Goal: Information Seeking & Learning: Learn about a topic

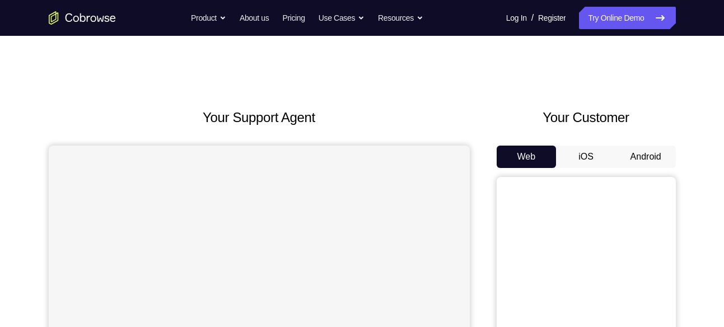
click at [636, 157] on button "Android" at bounding box center [646, 157] width 60 height 22
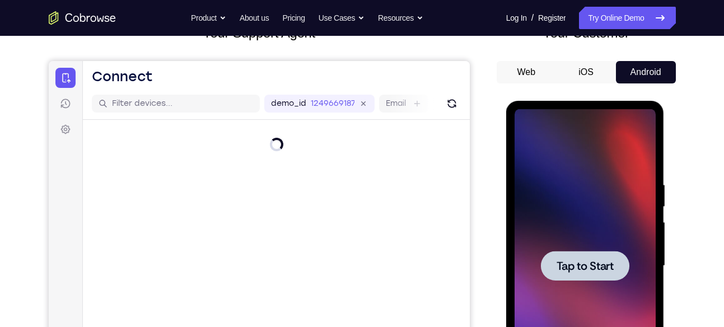
click at [519, 212] on div at bounding box center [585, 266] width 141 height 314
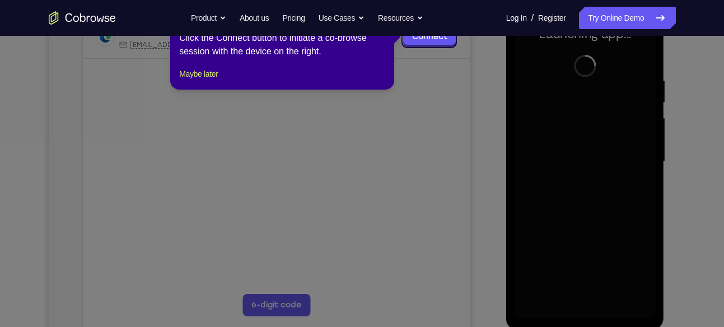
scroll to position [191, 0]
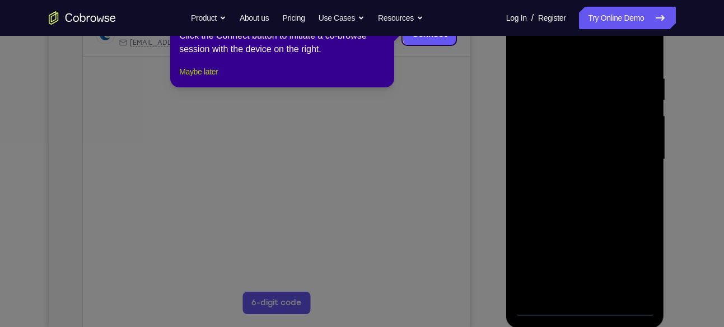
click at [204, 78] on button "Maybe later" at bounding box center [198, 71] width 39 height 13
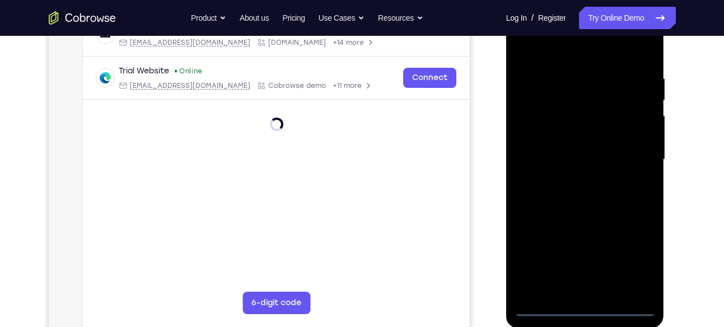
click at [586, 312] on div at bounding box center [585, 160] width 141 height 314
click at [629, 261] on div at bounding box center [585, 160] width 141 height 314
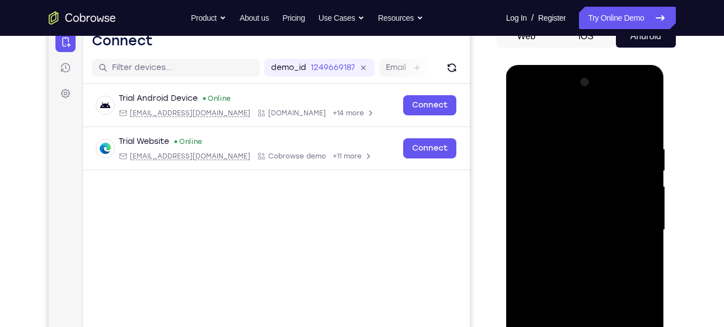
scroll to position [118, 0]
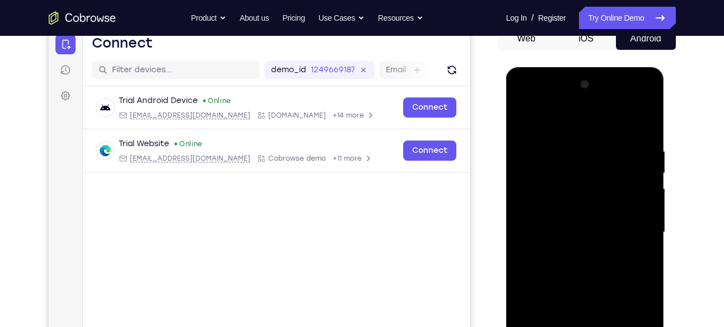
click at [571, 126] on div at bounding box center [585, 233] width 141 height 314
click at [630, 226] on div at bounding box center [585, 233] width 141 height 314
click at [574, 254] on div at bounding box center [585, 233] width 141 height 314
click at [571, 223] on div at bounding box center [585, 233] width 141 height 314
click at [564, 213] on div at bounding box center [585, 233] width 141 height 314
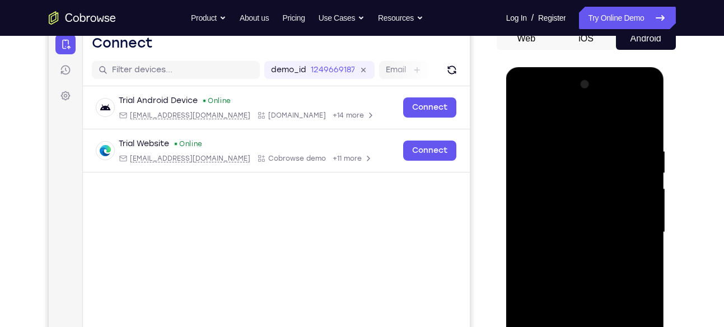
click at [546, 230] on div at bounding box center [585, 233] width 141 height 314
click at [565, 283] on div at bounding box center [585, 233] width 141 height 314
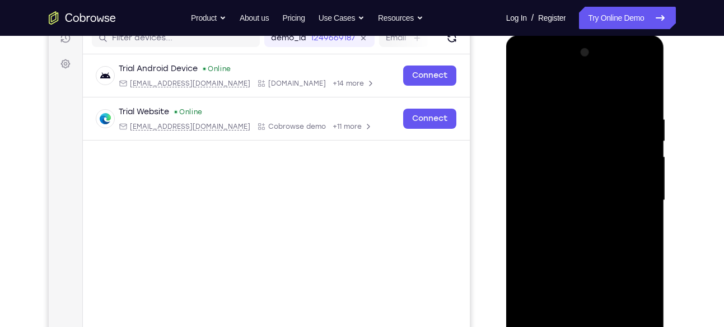
scroll to position [149, 0]
click at [588, 252] on div at bounding box center [585, 201] width 141 height 314
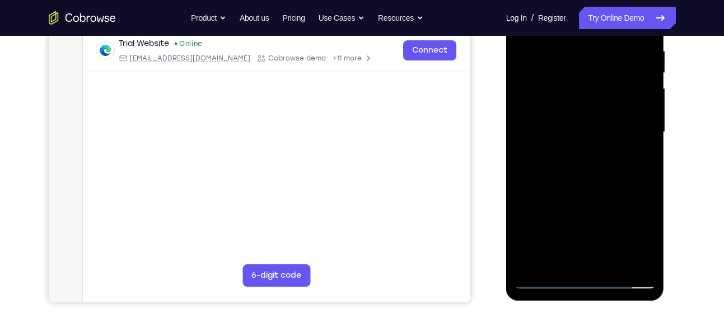
scroll to position [221, 0]
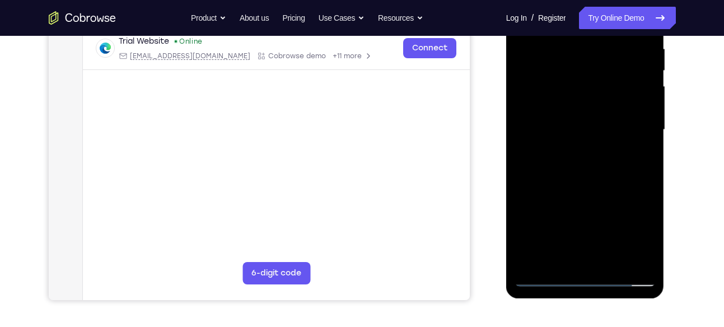
click at [610, 265] on div at bounding box center [585, 130] width 141 height 314
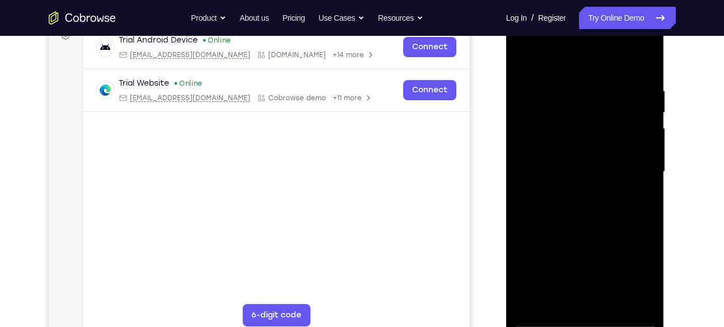
scroll to position [174, 0]
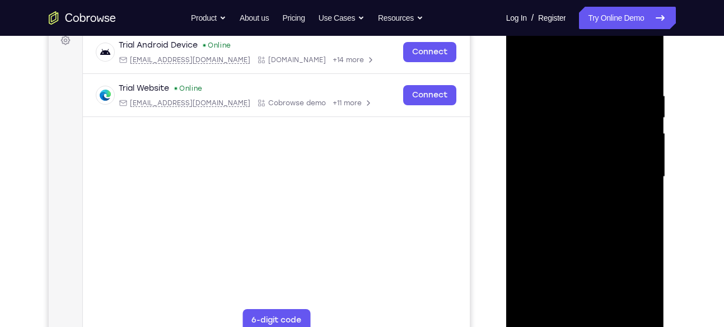
click at [607, 236] on div at bounding box center [585, 177] width 141 height 314
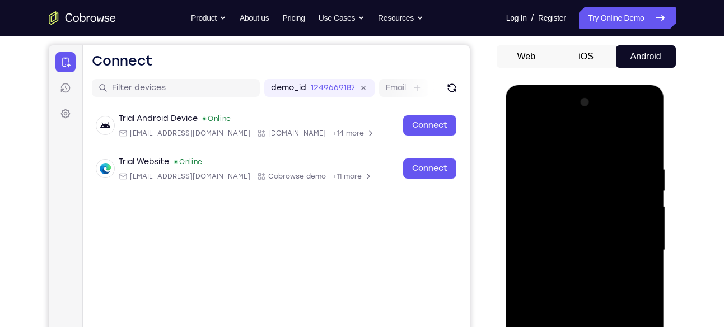
scroll to position [100, 0]
click at [630, 137] on div at bounding box center [585, 251] width 141 height 314
click at [525, 134] on div at bounding box center [585, 251] width 141 height 314
click at [646, 139] on div at bounding box center [585, 251] width 141 height 314
click at [559, 200] on div at bounding box center [585, 251] width 141 height 314
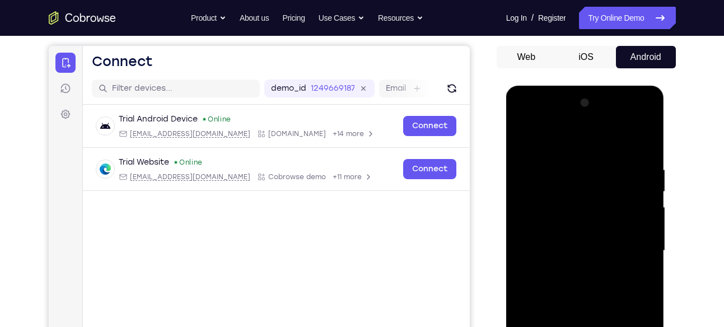
click at [553, 202] on div at bounding box center [585, 251] width 141 height 314
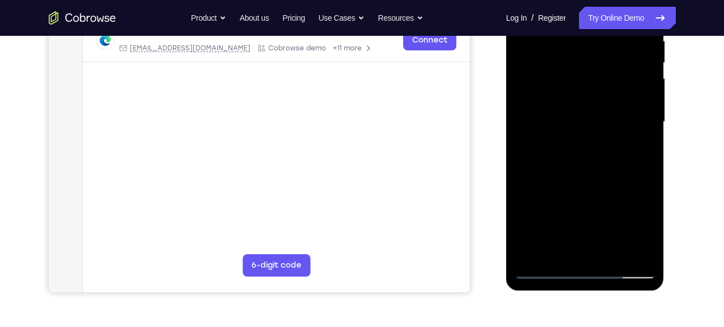
scroll to position [231, 0]
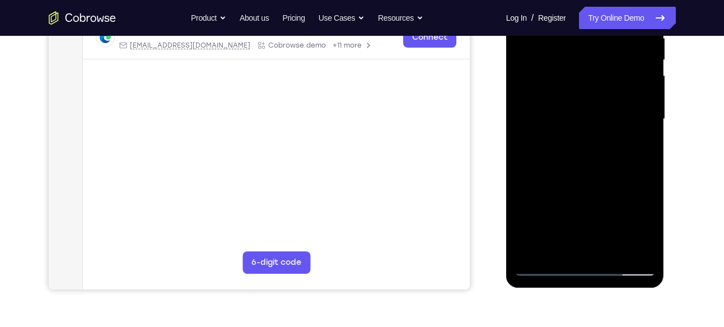
click at [547, 238] on div at bounding box center [585, 119] width 141 height 314
click at [531, 251] on div at bounding box center [585, 119] width 141 height 314
click at [609, 252] on div at bounding box center [585, 119] width 141 height 314
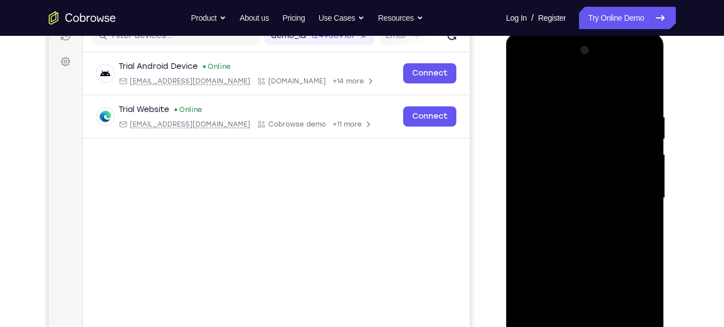
scroll to position [148, 0]
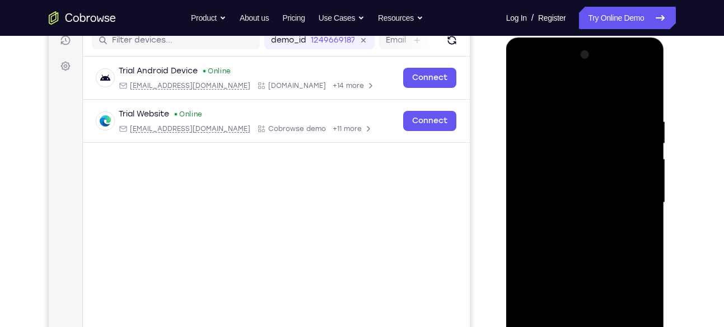
click at [589, 217] on div at bounding box center [585, 203] width 141 height 314
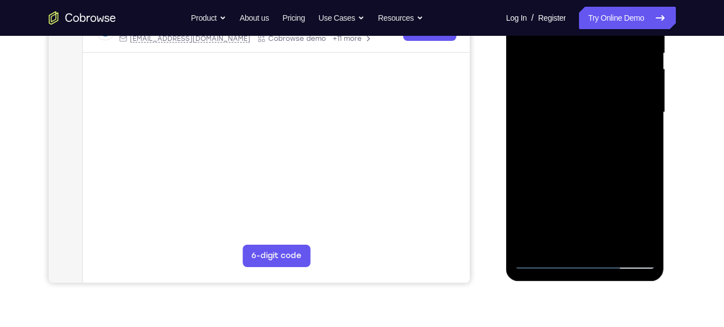
scroll to position [241, 0]
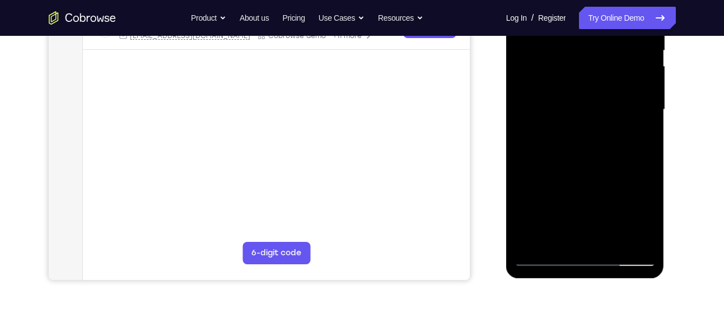
click at [572, 239] on div at bounding box center [585, 110] width 141 height 314
click at [643, 223] on div at bounding box center [585, 110] width 141 height 314
click at [642, 137] on div at bounding box center [585, 110] width 141 height 314
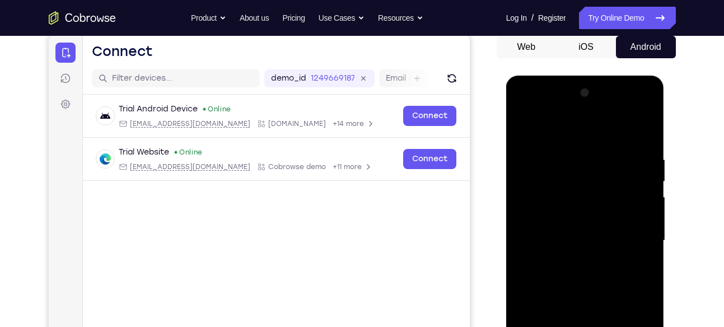
scroll to position [106, 0]
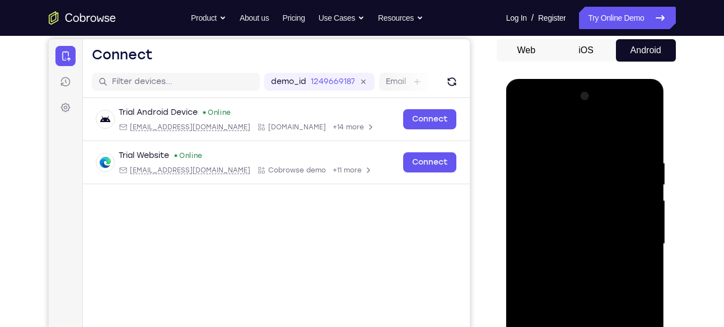
click at [526, 211] on div at bounding box center [585, 244] width 141 height 314
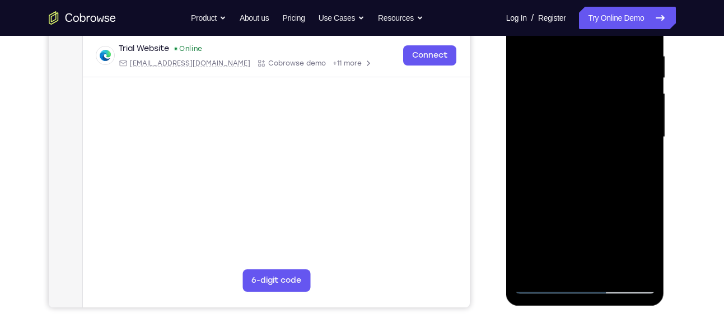
scroll to position [215, 0]
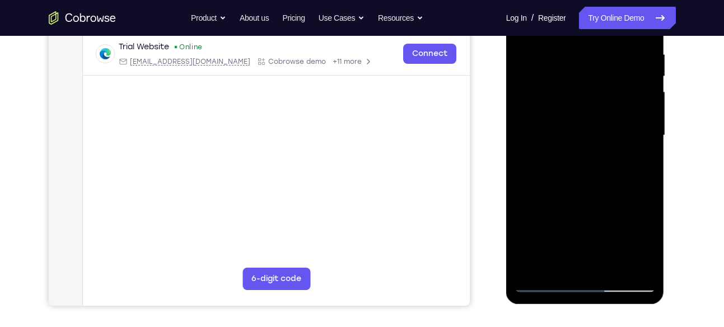
drag, startPoint x: 599, startPoint y: 235, endPoint x: 585, endPoint y: 162, distance: 74.1
click at [585, 162] on div at bounding box center [585, 136] width 141 height 314
click at [609, 266] on div at bounding box center [585, 136] width 141 height 314
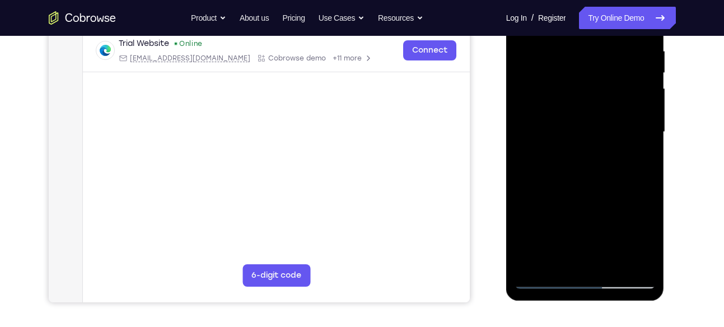
scroll to position [219, 0]
click at [542, 282] on div at bounding box center [585, 132] width 141 height 314
drag, startPoint x: 604, startPoint y: 225, endPoint x: 601, endPoint y: 156, distance: 68.9
click at [601, 156] on div at bounding box center [585, 132] width 141 height 314
click at [566, 193] on div at bounding box center [585, 132] width 141 height 314
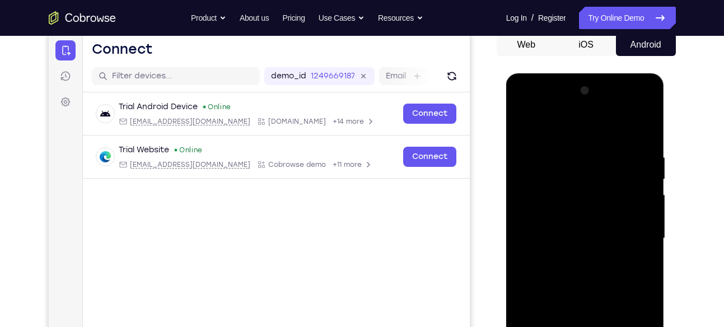
scroll to position [113, 0]
drag, startPoint x: 586, startPoint y: 174, endPoint x: 582, endPoint y: 266, distance: 91.9
click at [582, 266] on div at bounding box center [585, 238] width 141 height 314
click at [529, 124] on div at bounding box center [585, 238] width 141 height 314
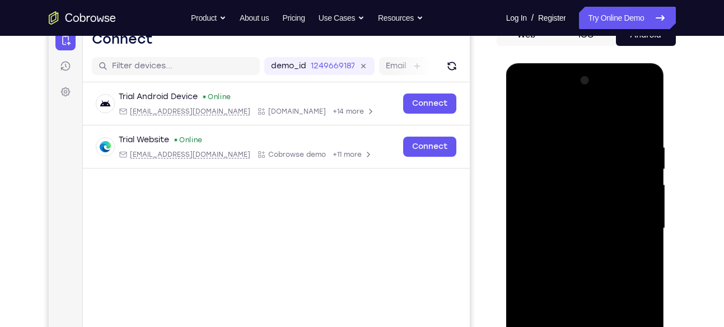
drag, startPoint x: 576, startPoint y: 258, endPoint x: 567, endPoint y: 149, distance: 109.5
click at [567, 149] on div at bounding box center [585, 229] width 141 height 314
click at [616, 197] on div at bounding box center [585, 229] width 141 height 314
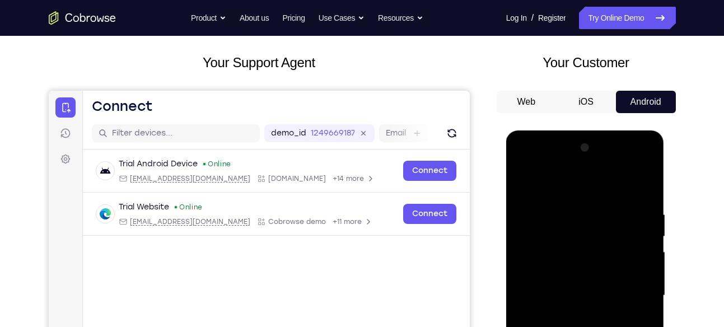
scroll to position [54, 0]
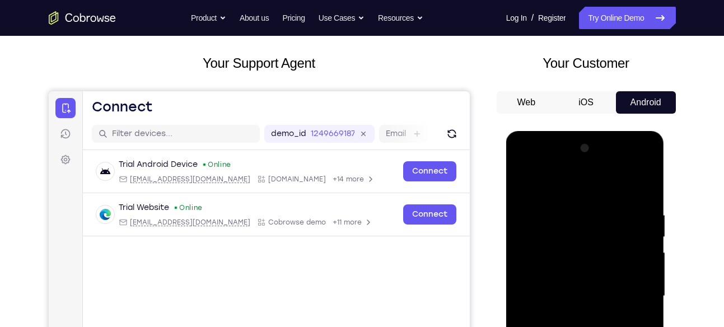
drag, startPoint x: 597, startPoint y: 221, endPoint x: 591, endPoint y: 294, distance: 74.1
click at [591, 294] on div at bounding box center [585, 296] width 141 height 314
click at [527, 177] on div at bounding box center [585, 296] width 141 height 314
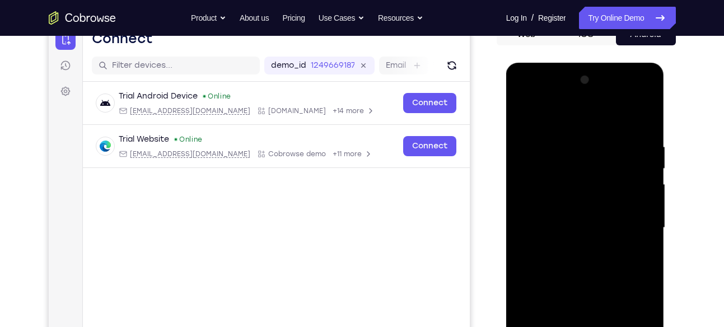
scroll to position [168, 0]
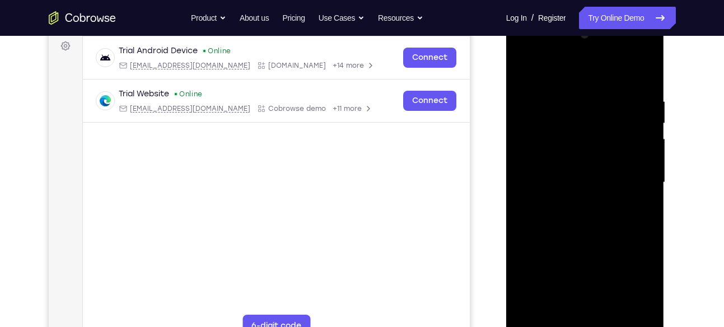
drag, startPoint x: 557, startPoint y: 256, endPoint x: 551, endPoint y: 179, distance: 77.5
click at [551, 179] on div at bounding box center [585, 183] width 141 height 314
click at [544, 241] on div at bounding box center [585, 183] width 141 height 314
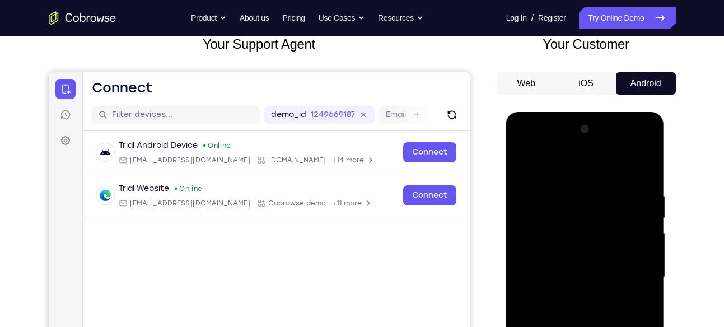
scroll to position [71, 0]
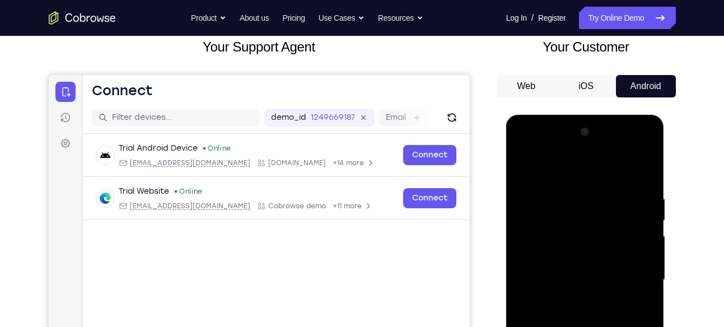
click at [523, 168] on div at bounding box center [585, 280] width 141 height 314
drag, startPoint x: 577, startPoint y: 214, endPoint x: 578, endPoint y: 166, distance: 47.6
click at [578, 166] on div at bounding box center [585, 280] width 141 height 314
drag, startPoint x: 548, startPoint y: 188, endPoint x: 548, endPoint y: 179, distance: 9.5
click at [548, 179] on div at bounding box center [585, 280] width 141 height 314
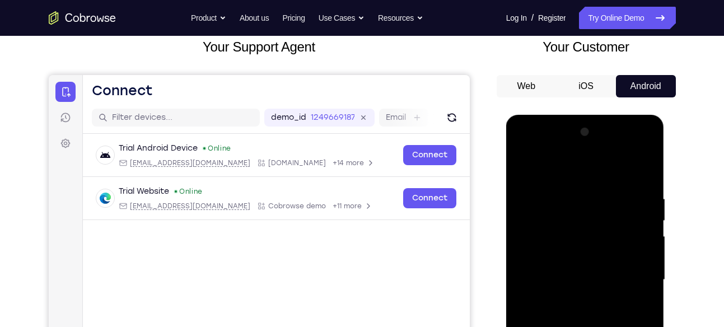
click at [539, 232] on div at bounding box center [585, 280] width 141 height 314
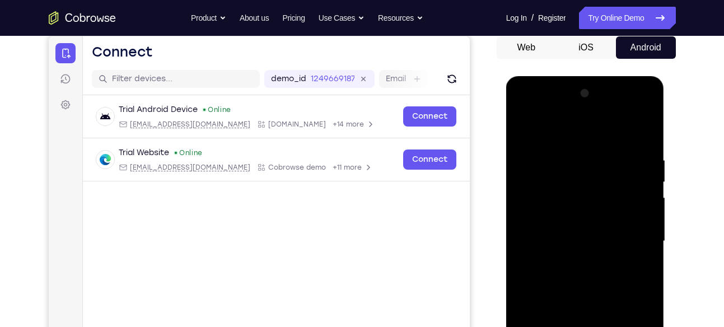
scroll to position [110, 0]
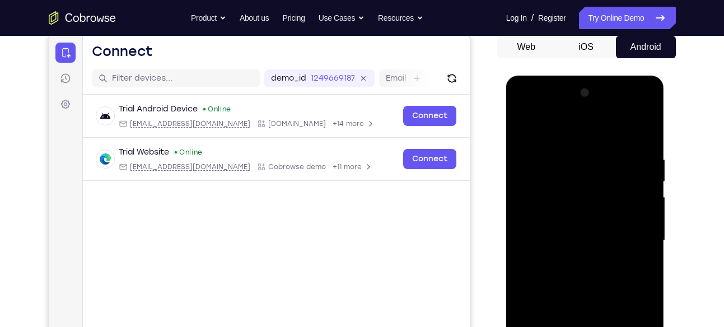
drag, startPoint x: 583, startPoint y: 208, endPoint x: 582, endPoint y: 232, distance: 23.5
click at [582, 232] on div at bounding box center [585, 241] width 141 height 314
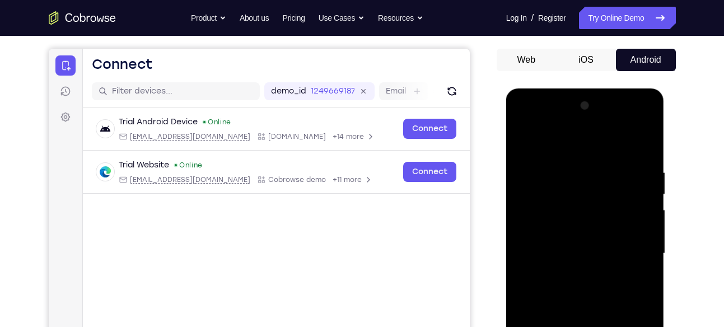
scroll to position [96, 0]
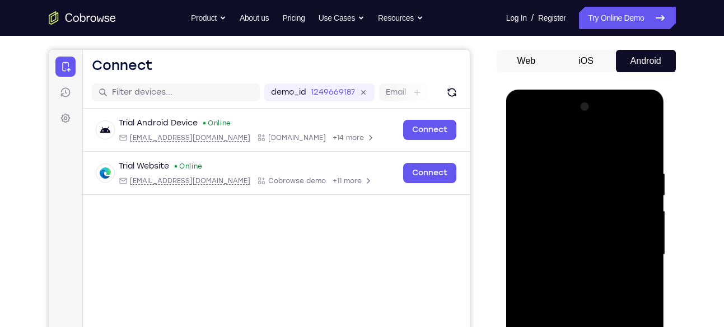
click at [648, 212] on div at bounding box center [585, 255] width 141 height 314
click at [648, 213] on div at bounding box center [585, 255] width 141 height 314
click at [522, 143] on div at bounding box center [585, 255] width 141 height 314
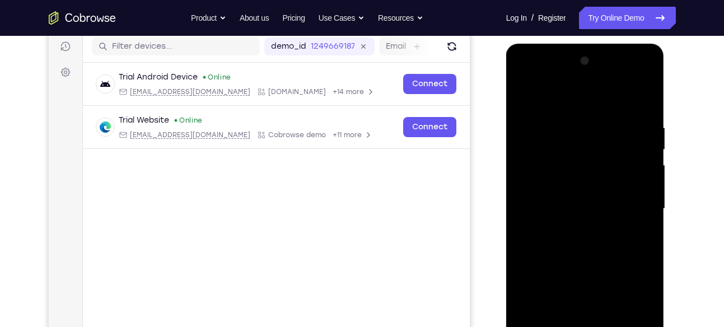
click at [629, 238] on div at bounding box center [585, 209] width 141 height 314
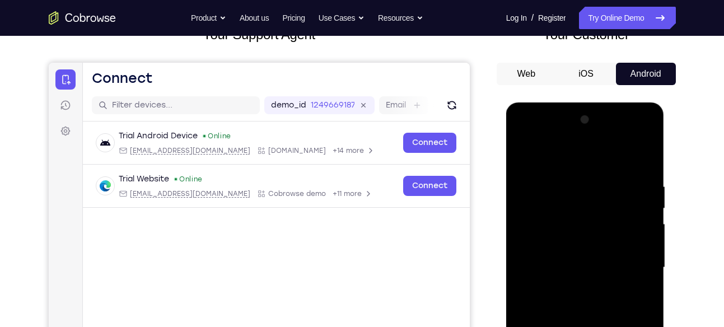
scroll to position [71, 0]
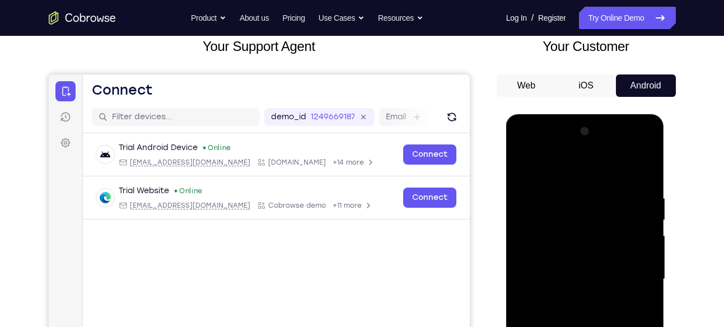
click at [526, 169] on div at bounding box center [585, 280] width 141 height 314
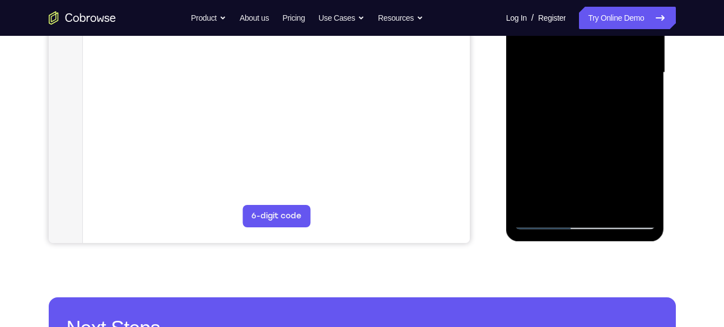
scroll to position [277, 0]
click at [536, 208] on div at bounding box center [585, 74] width 141 height 314
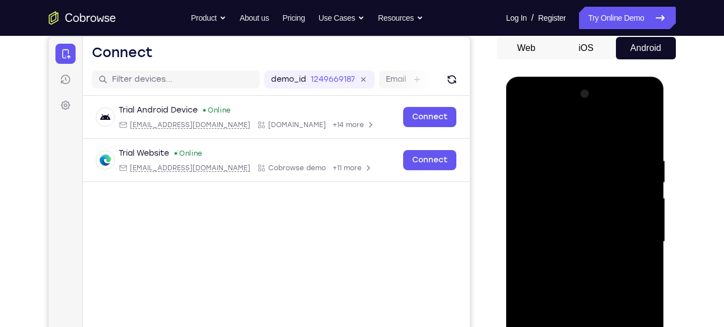
scroll to position [108, 0]
click at [596, 159] on div at bounding box center [585, 243] width 141 height 314
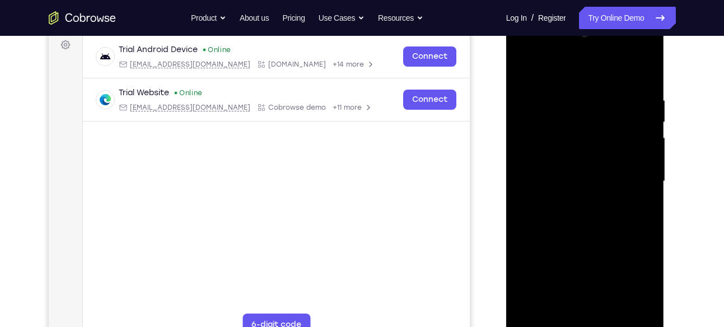
scroll to position [170, 0]
click at [629, 194] on div at bounding box center [585, 181] width 141 height 314
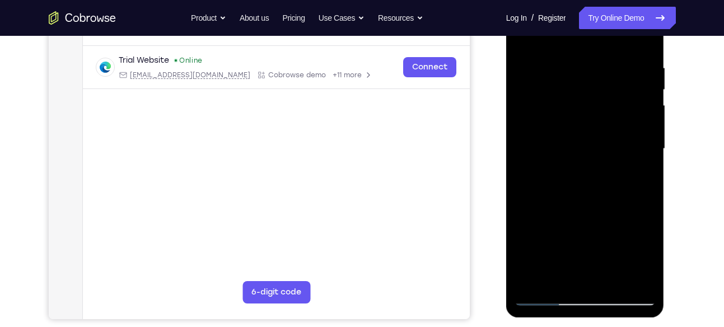
scroll to position [202, 0]
click at [629, 194] on div at bounding box center [585, 149] width 141 height 314
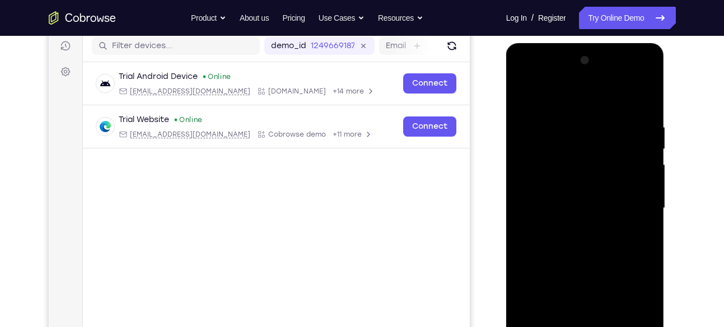
scroll to position [143, 0]
click at [528, 218] on div at bounding box center [585, 208] width 141 height 314
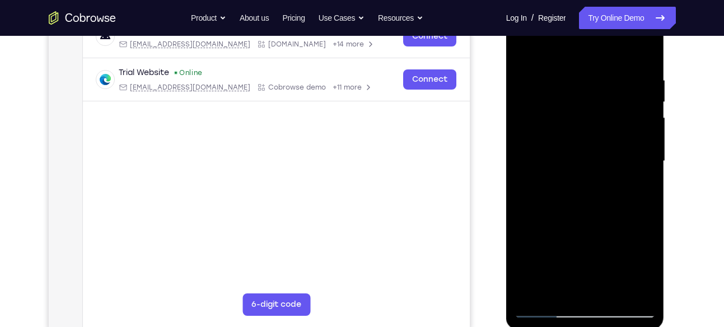
scroll to position [210, 0]
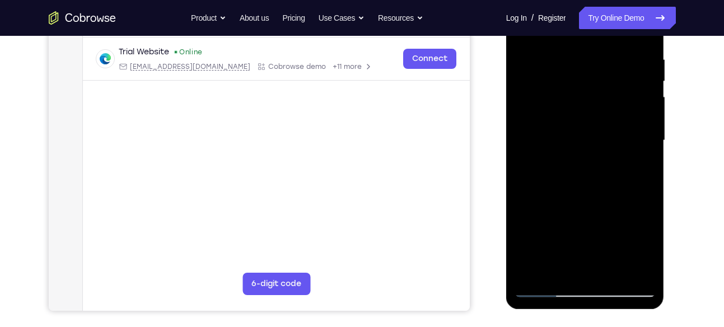
click at [640, 265] on div at bounding box center [585, 141] width 141 height 314
click at [640, 208] on div at bounding box center [585, 141] width 141 height 314
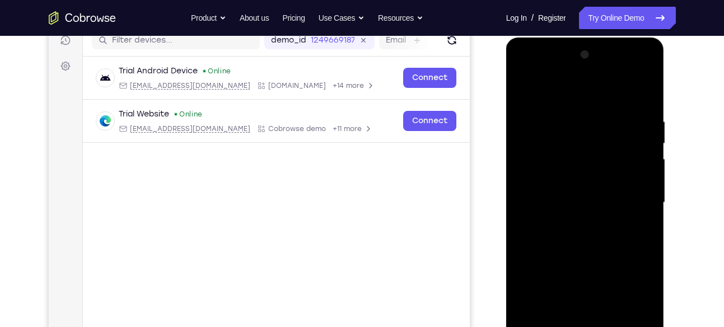
scroll to position [134, 0]
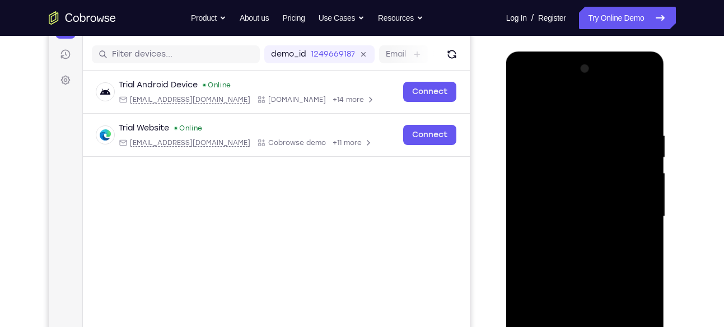
click at [640, 208] on div at bounding box center [585, 217] width 141 height 314
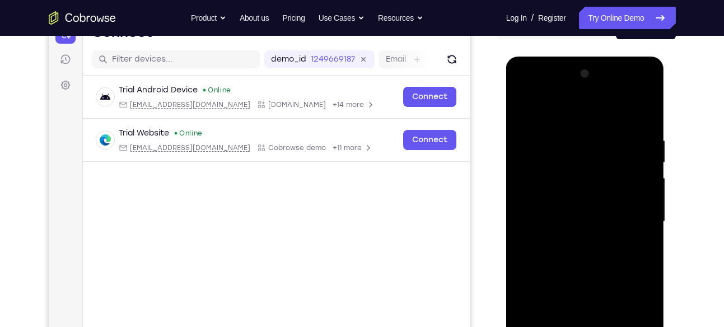
scroll to position [128, 0]
click at [640, 208] on div at bounding box center [585, 223] width 141 height 314
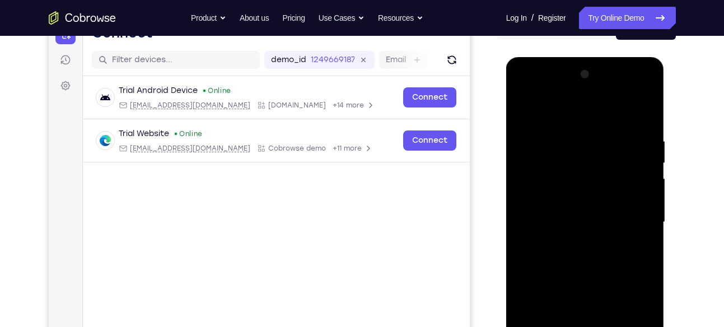
click at [640, 208] on div at bounding box center [585, 223] width 141 height 314
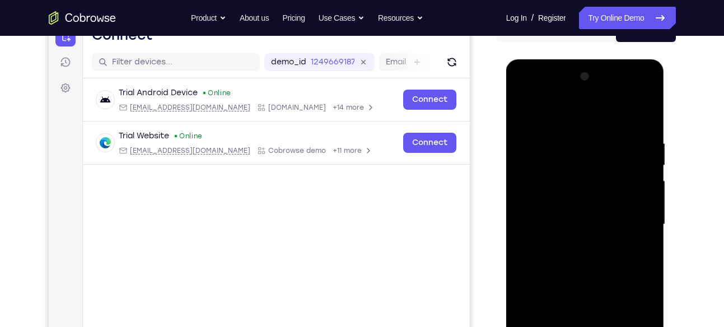
scroll to position [127, 0]
click at [641, 209] on div at bounding box center [585, 224] width 141 height 314
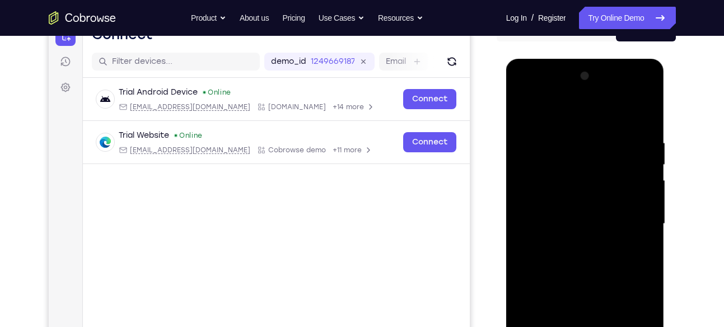
click at [641, 209] on div at bounding box center [585, 224] width 141 height 314
click at [632, 156] on div at bounding box center [585, 224] width 141 height 314
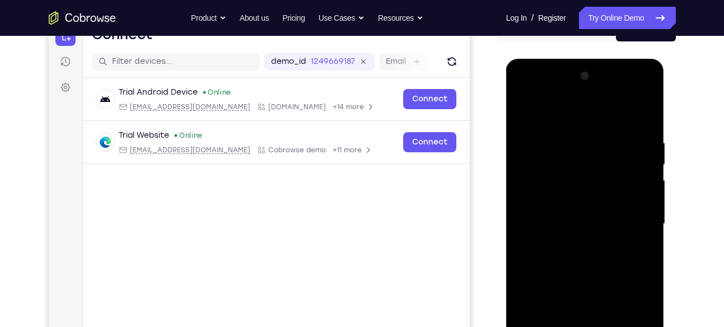
click at [642, 112] on div at bounding box center [585, 224] width 141 height 314
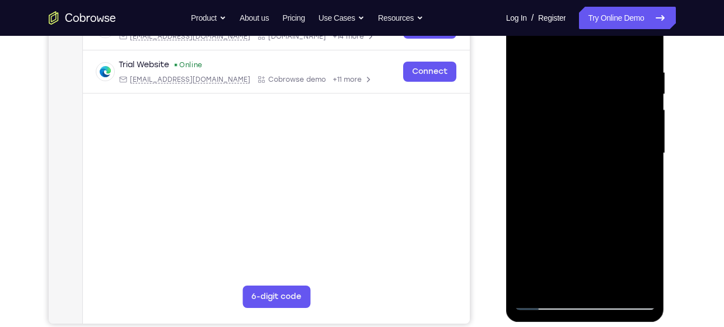
scroll to position [195, 0]
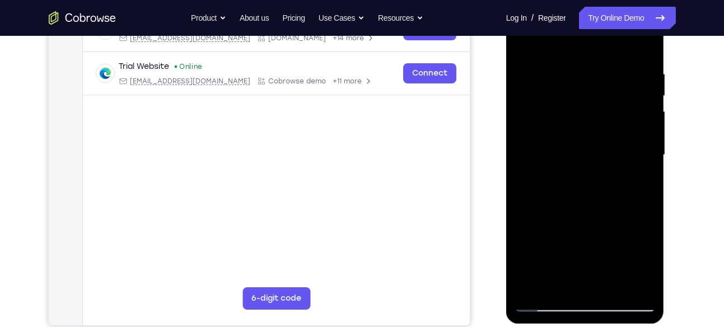
drag, startPoint x: 582, startPoint y: 272, endPoint x: 589, endPoint y: 170, distance: 102.1
click at [589, 170] on div at bounding box center [585, 155] width 141 height 314
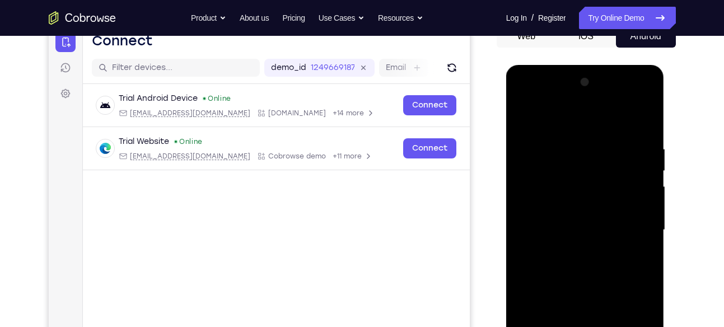
scroll to position [119, 0]
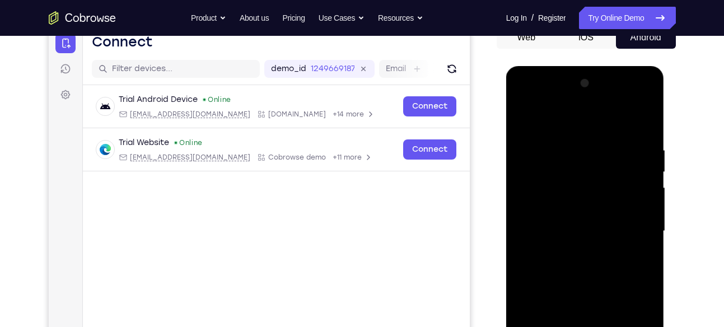
click at [648, 107] on div at bounding box center [585, 231] width 141 height 314
click at [634, 142] on div at bounding box center [585, 231] width 141 height 314
click at [638, 183] on div at bounding box center [585, 231] width 141 height 314
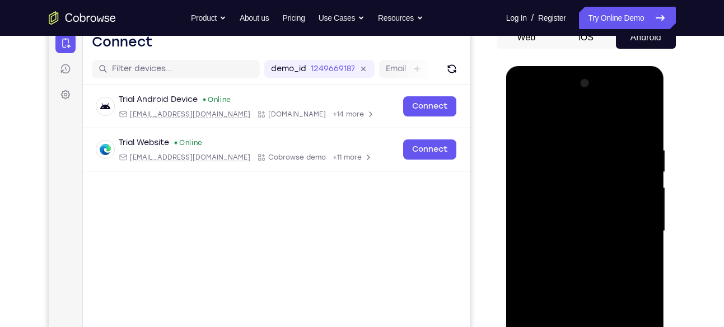
scroll to position [121, 0]
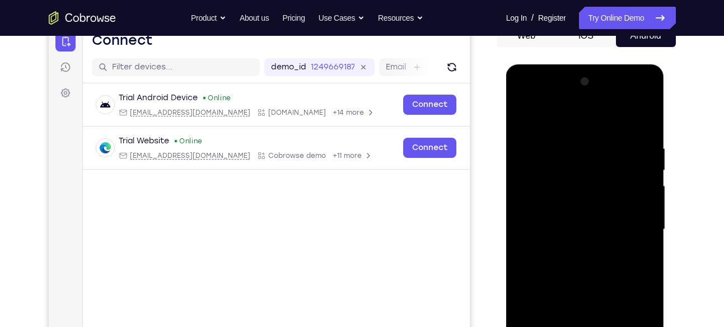
click at [645, 124] on div at bounding box center [585, 230] width 141 height 314
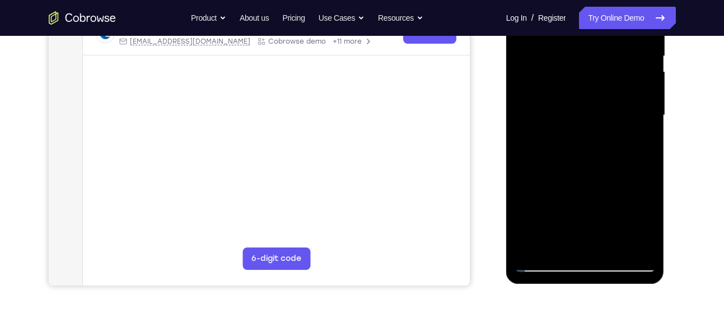
scroll to position [236, 0]
click at [615, 247] on div at bounding box center [585, 114] width 141 height 314
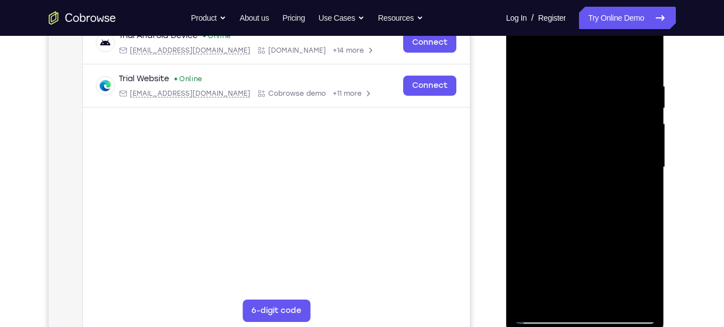
scroll to position [183, 0]
click at [612, 179] on div at bounding box center [585, 168] width 141 height 314
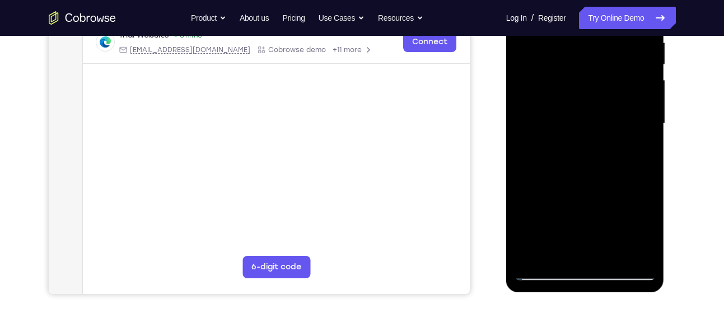
click at [590, 223] on div at bounding box center [585, 124] width 141 height 314
click at [623, 225] on div at bounding box center [585, 124] width 141 height 314
click at [559, 211] on div at bounding box center [585, 124] width 141 height 314
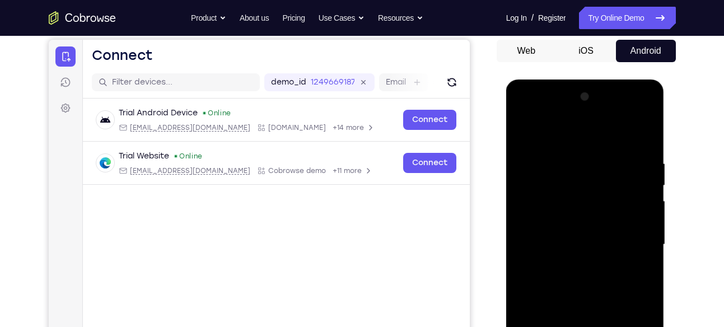
scroll to position [103, 0]
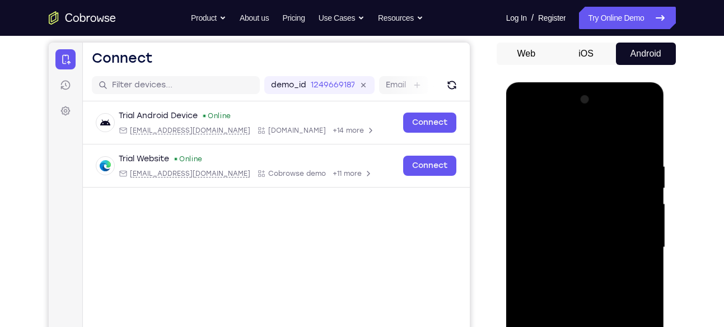
click at [529, 139] on div at bounding box center [585, 248] width 141 height 314
click at [572, 158] on div at bounding box center [585, 248] width 141 height 314
click at [649, 190] on div at bounding box center [585, 248] width 141 height 314
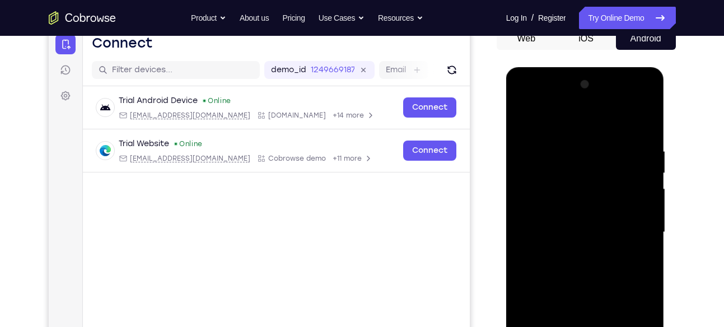
scroll to position [119, 0]
click at [648, 142] on div at bounding box center [585, 232] width 141 height 314
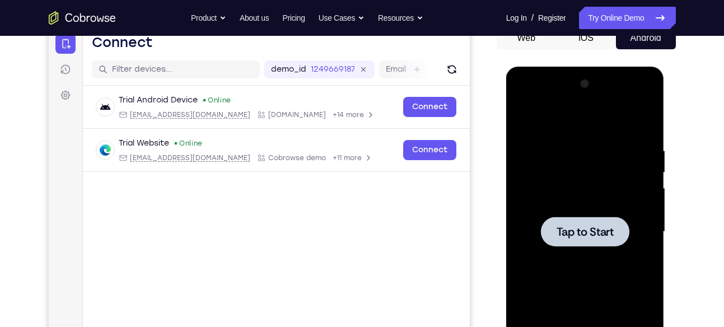
click at [624, 164] on div at bounding box center [585, 232] width 141 height 314
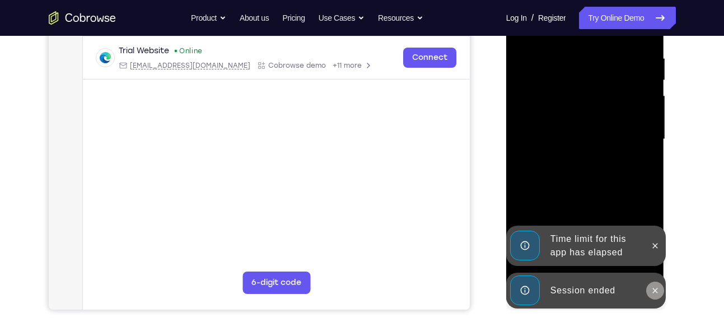
scroll to position [224, 0]
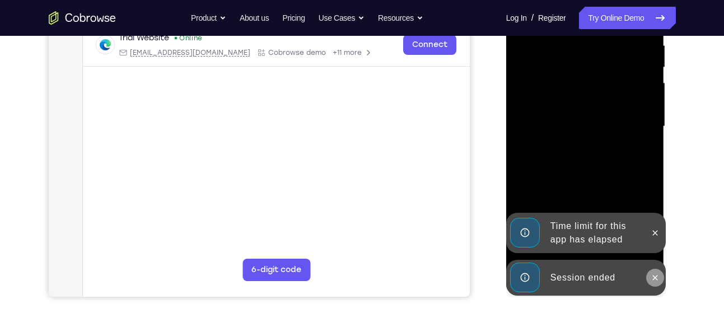
click at [657, 283] on button at bounding box center [655, 278] width 18 height 18
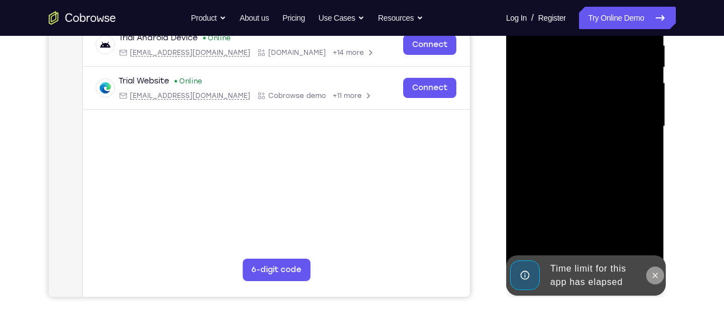
click at [654, 255] on div at bounding box center [655, 275] width 18 height 40
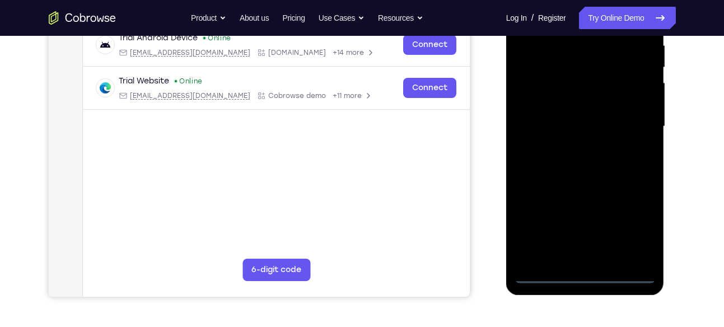
click at [587, 272] on div at bounding box center [585, 127] width 141 height 314
click at [633, 225] on div at bounding box center [585, 127] width 141 height 314
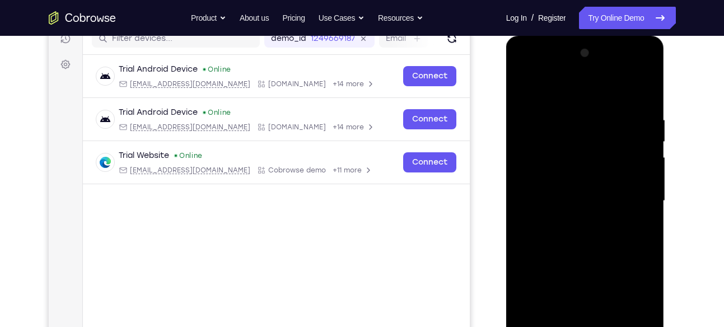
scroll to position [62, 0]
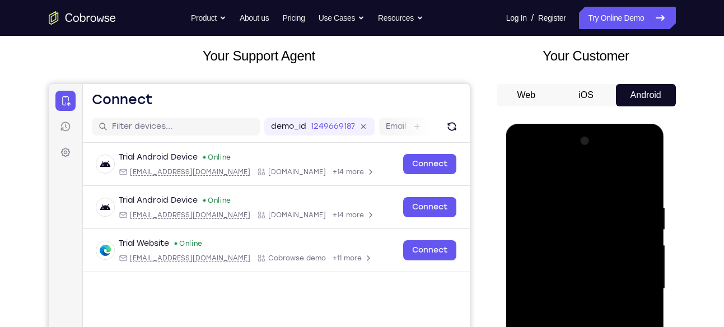
click at [600, 188] on div at bounding box center [585, 289] width 141 height 314
click at [637, 278] on div at bounding box center [585, 289] width 141 height 314
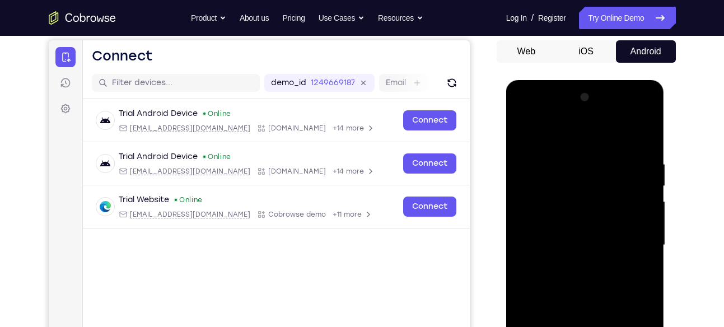
scroll to position [133, 0]
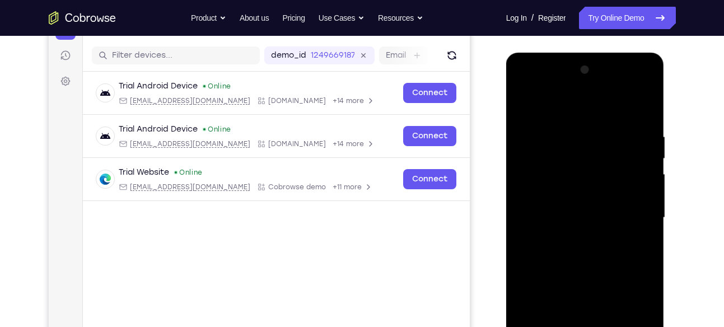
click at [574, 240] on div at bounding box center [585, 218] width 141 height 314
click at [584, 200] on div at bounding box center [585, 218] width 141 height 314
click at [577, 195] on div at bounding box center [585, 218] width 141 height 314
click at [557, 215] on div at bounding box center [585, 218] width 141 height 314
click at [542, 250] on div at bounding box center [585, 218] width 141 height 314
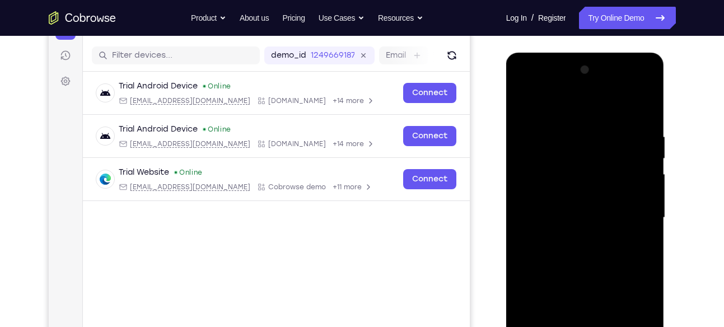
click at [542, 250] on div at bounding box center [585, 218] width 141 height 314
click at [568, 269] on div at bounding box center [585, 218] width 141 height 314
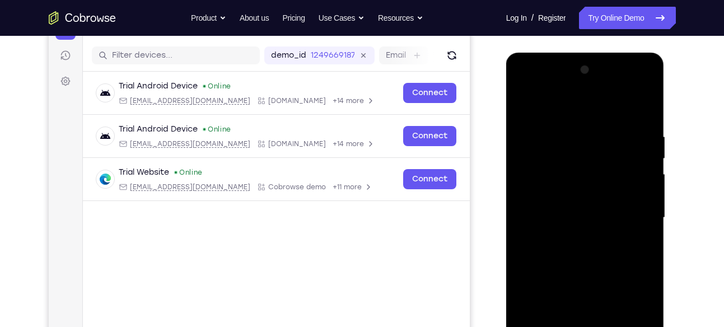
click at [568, 147] on div at bounding box center [585, 218] width 141 height 314
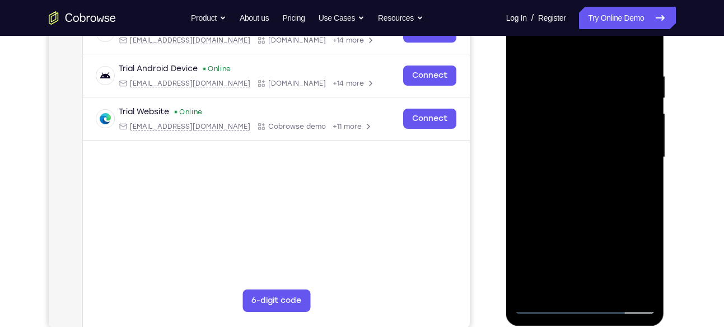
scroll to position [194, 0]
click at [629, 278] on div at bounding box center [585, 157] width 141 height 314
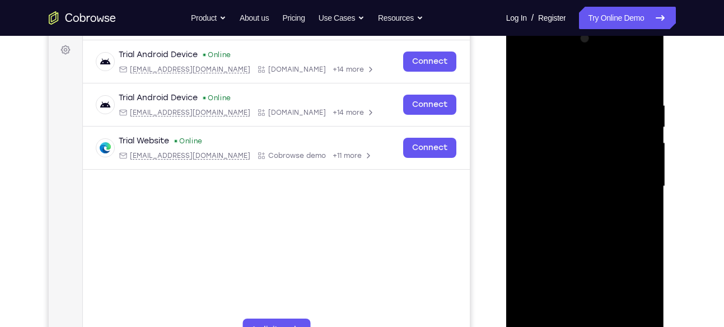
scroll to position [163, 0]
click at [639, 194] on div at bounding box center [585, 187] width 141 height 314
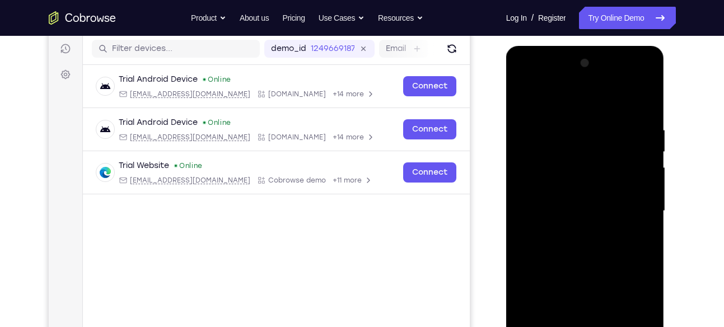
scroll to position [132, 0]
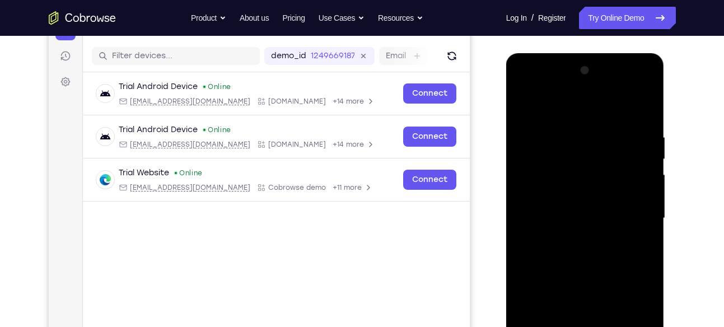
click at [639, 194] on div at bounding box center [585, 219] width 141 height 314
click at [643, 110] on div at bounding box center [585, 219] width 141 height 314
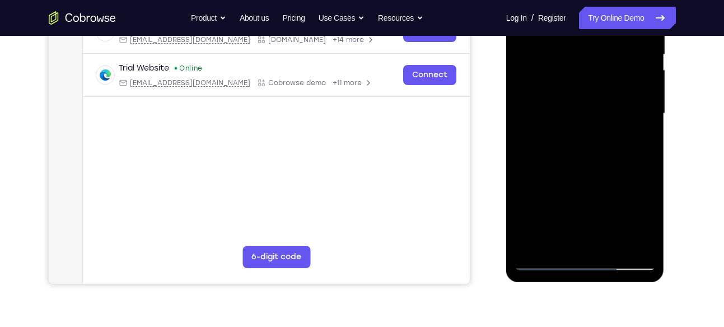
scroll to position [244, 0]
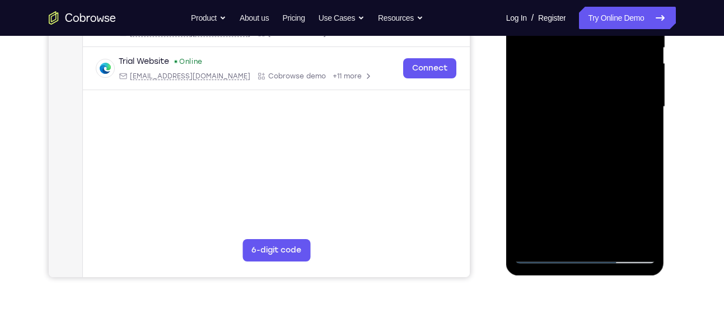
click at [616, 241] on div at bounding box center [585, 107] width 141 height 314
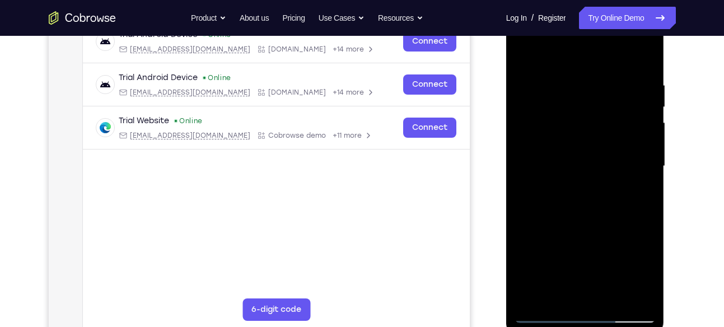
scroll to position [183, 0]
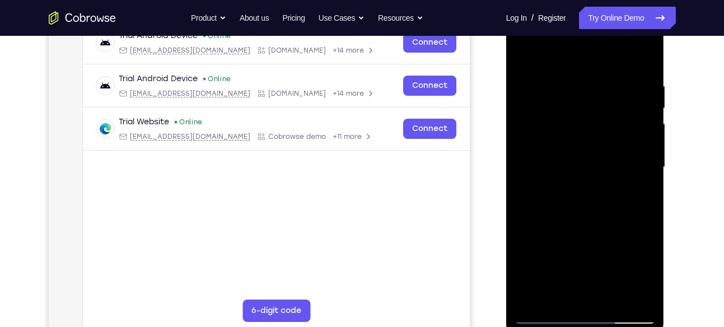
click at [610, 231] on div at bounding box center [585, 168] width 141 height 314
click at [614, 185] on div at bounding box center [585, 168] width 141 height 314
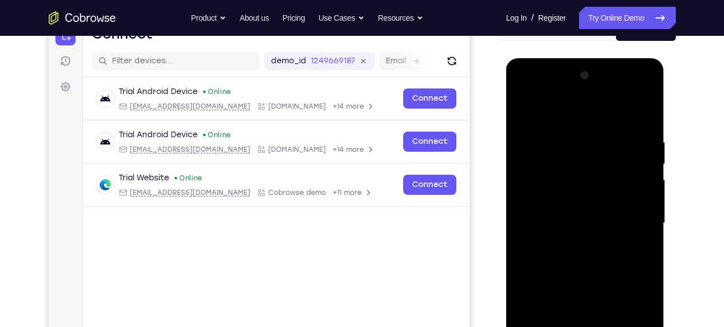
scroll to position [122, 0]
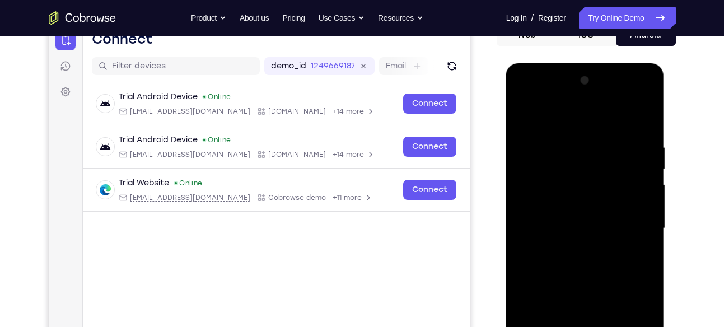
click at [530, 118] on div at bounding box center [585, 229] width 141 height 314
click at [642, 103] on div at bounding box center [585, 229] width 141 height 314
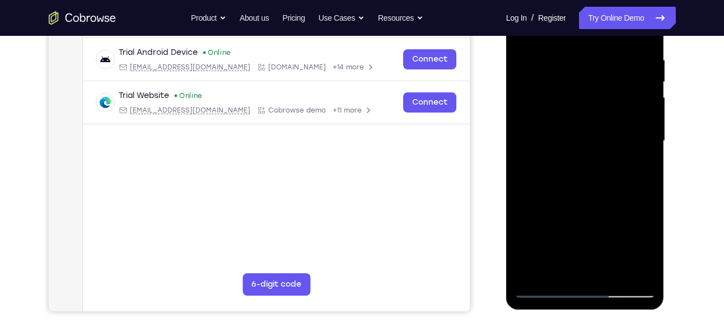
scroll to position [210, 0]
click at [614, 276] on div at bounding box center [585, 141] width 141 height 314
drag, startPoint x: 583, startPoint y: 216, endPoint x: 576, endPoint y: 174, distance: 43.3
click at [576, 174] on div at bounding box center [585, 141] width 141 height 314
click at [581, 151] on div at bounding box center [585, 141] width 141 height 314
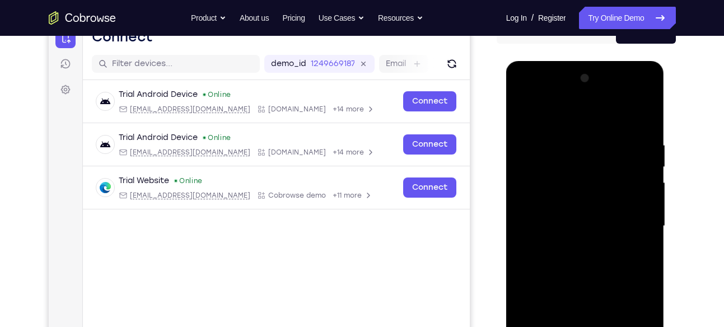
scroll to position [123, 0]
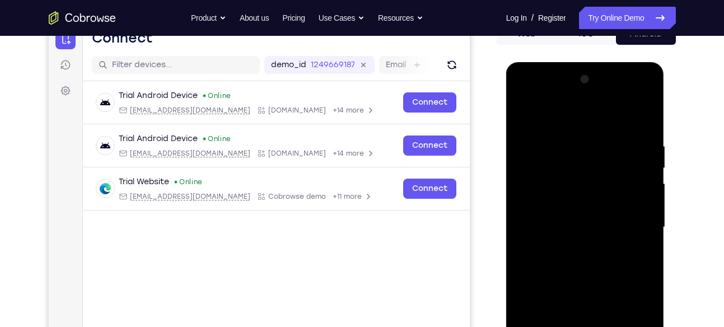
click at [549, 120] on div at bounding box center [585, 228] width 141 height 314
click at [634, 253] on div at bounding box center [585, 228] width 141 height 314
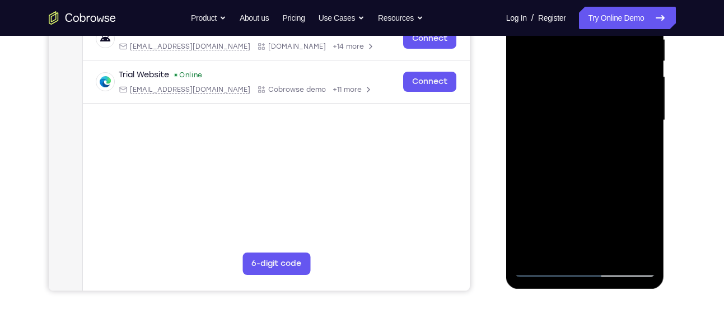
scroll to position [231, 0]
click at [614, 255] on div at bounding box center [585, 120] width 141 height 314
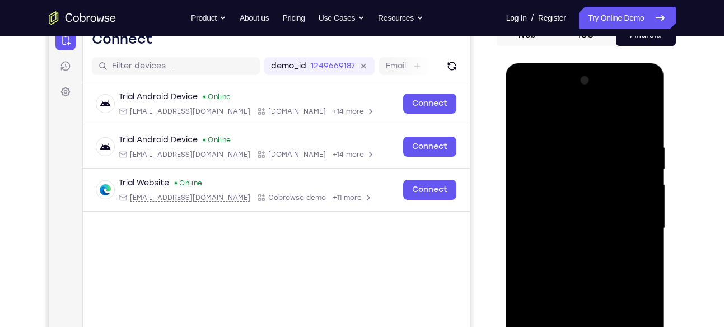
scroll to position [117, 0]
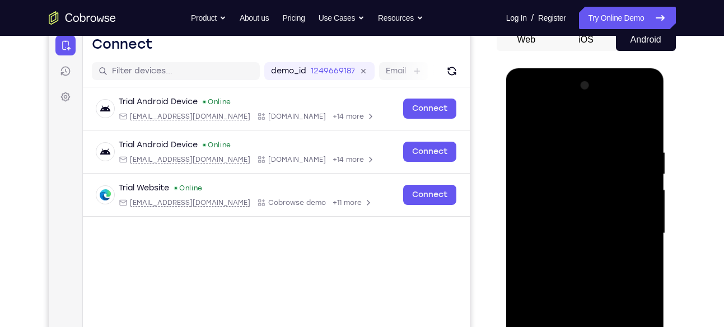
click at [526, 120] on div at bounding box center [585, 234] width 141 height 314
drag, startPoint x: 572, startPoint y: 224, endPoint x: 569, endPoint y: 117, distance: 107.0
click at [569, 117] on div at bounding box center [585, 234] width 141 height 314
drag, startPoint x: 566, startPoint y: 193, endPoint x: 567, endPoint y: 71, distance: 122.1
click at [567, 71] on div at bounding box center [585, 235] width 158 height 334
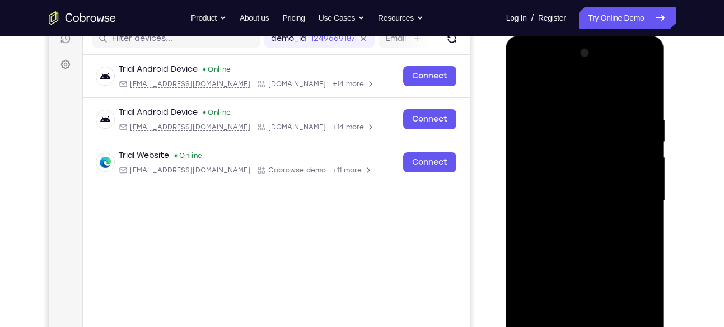
scroll to position [148, 0]
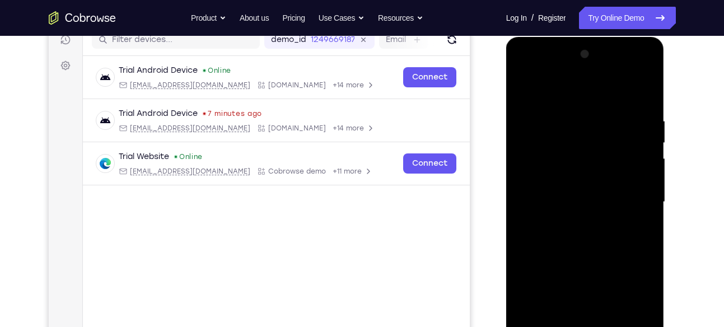
drag, startPoint x: 595, startPoint y: 151, endPoint x: 585, endPoint y: 247, distance: 96.8
click at [585, 247] on div at bounding box center [585, 202] width 141 height 314
drag, startPoint x: 602, startPoint y: 162, endPoint x: 593, endPoint y: 233, distance: 71.7
click at [593, 233] on div at bounding box center [585, 202] width 141 height 314
click at [637, 218] on div at bounding box center [585, 202] width 141 height 314
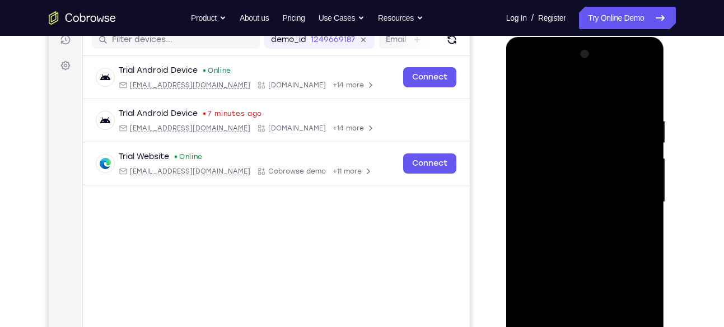
click at [642, 218] on div at bounding box center [585, 202] width 141 height 314
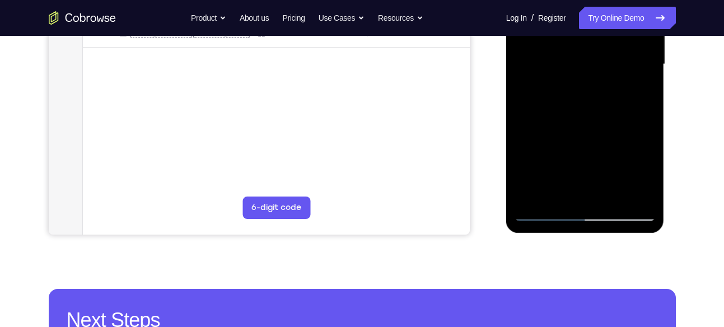
scroll to position [284, 0]
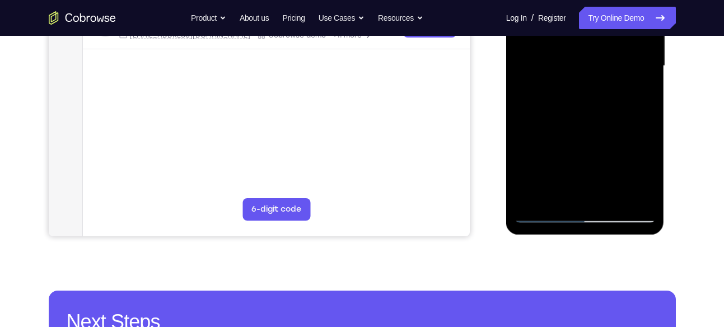
click at [535, 199] on div at bounding box center [585, 66] width 141 height 314
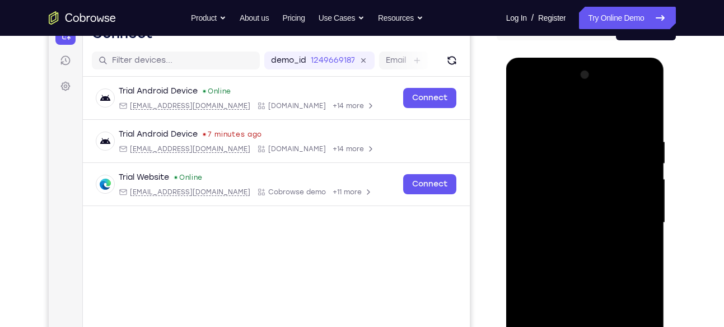
scroll to position [127, 0]
click at [564, 134] on div at bounding box center [585, 224] width 141 height 314
click at [629, 157] on div at bounding box center [585, 224] width 141 height 314
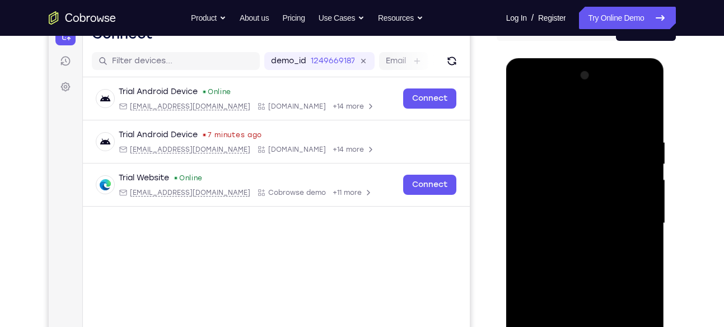
click at [647, 110] on div at bounding box center [585, 224] width 141 height 314
drag, startPoint x: 641, startPoint y: 135, endPoint x: 559, endPoint y: 144, distance: 82.3
click at [559, 144] on div at bounding box center [585, 224] width 141 height 314
click at [552, 142] on div at bounding box center [585, 224] width 141 height 314
click at [635, 171] on div at bounding box center [585, 224] width 141 height 314
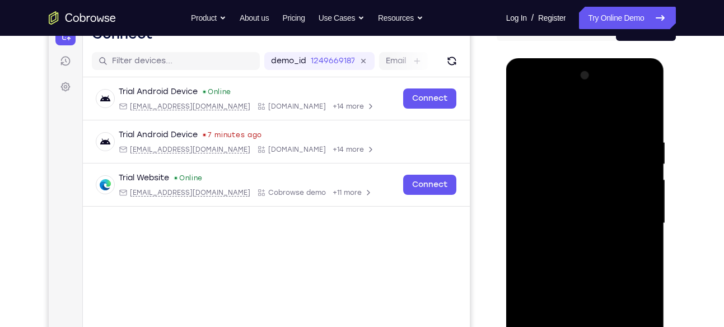
click at [637, 156] on div at bounding box center [585, 224] width 141 height 314
click at [637, 160] on div at bounding box center [585, 224] width 141 height 314
click at [639, 118] on div at bounding box center [585, 224] width 141 height 314
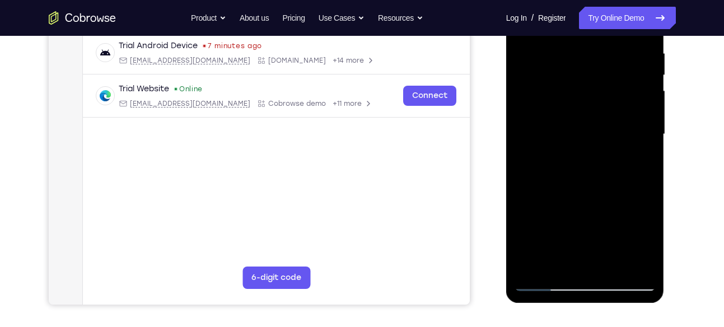
click at [612, 256] on div at bounding box center [585, 135] width 141 height 314
click at [611, 260] on div at bounding box center [585, 135] width 141 height 314
click at [611, 266] on div at bounding box center [585, 135] width 141 height 314
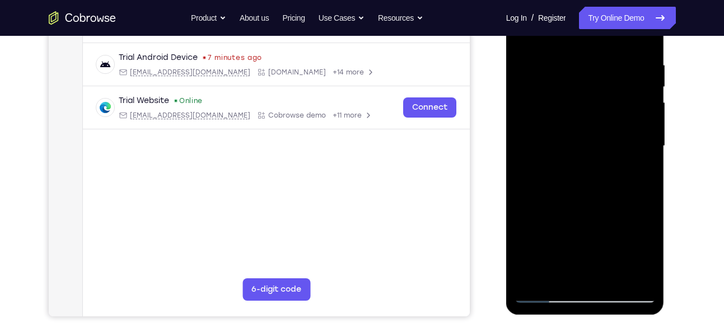
scroll to position [220, 0]
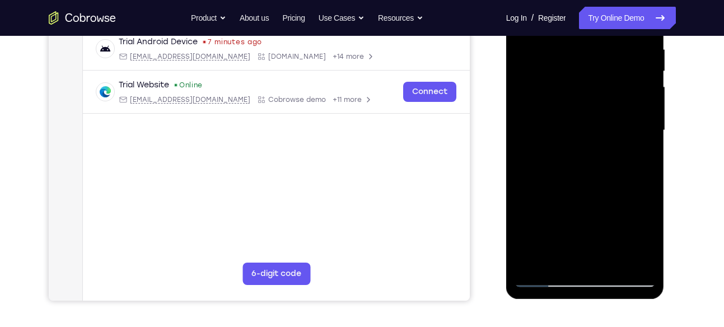
click at [552, 280] on div at bounding box center [585, 131] width 141 height 314
click at [551, 280] on div at bounding box center [585, 131] width 141 height 314
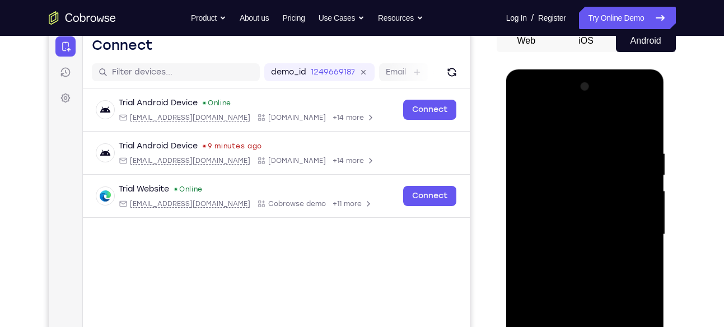
scroll to position [115, 0]
click at [646, 105] on div at bounding box center [585, 235] width 141 height 314
click at [541, 252] on div at bounding box center [585, 235] width 141 height 314
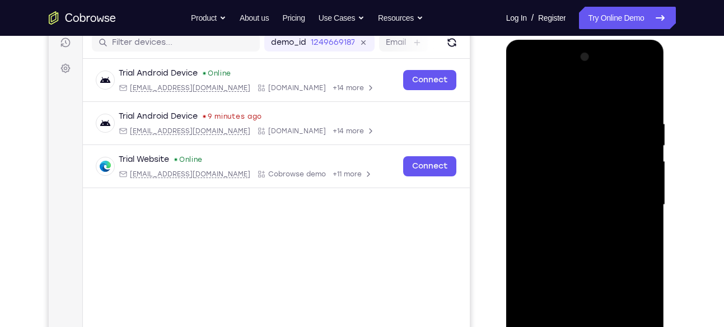
scroll to position [146, 0]
drag, startPoint x: 541, startPoint y: 222, endPoint x: 545, endPoint y: 152, distance: 69.5
click at [545, 152] on div at bounding box center [585, 205] width 141 height 314
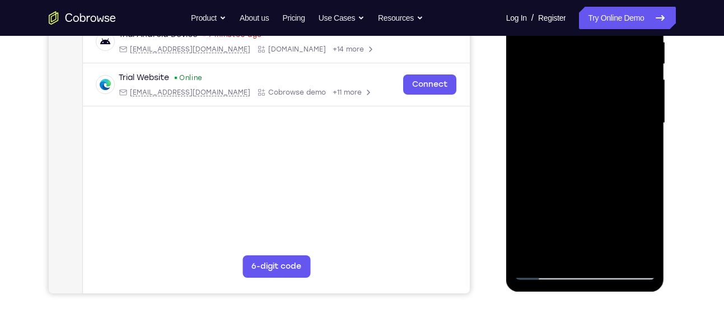
scroll to position [228, 0]
click at [648, 254] on div at bounding box center [585, 123] width 141 height 314
click at [647, 254] on div at bounding box center [585, 123] width 141 height 314
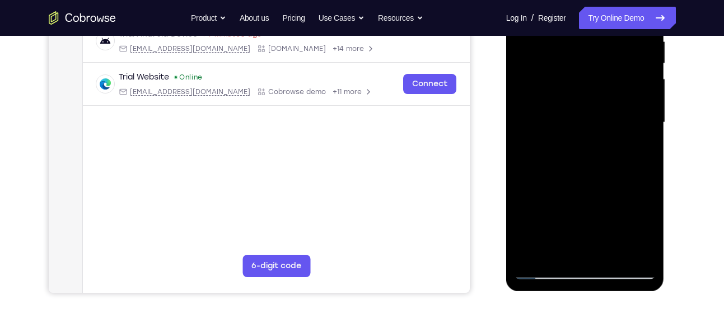
click at [647, 254] on div at bounding box center [585, 123] width 141 height 314
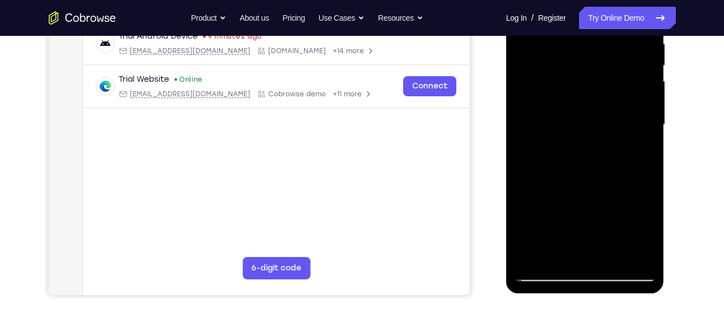
scroll to position [230, 0]
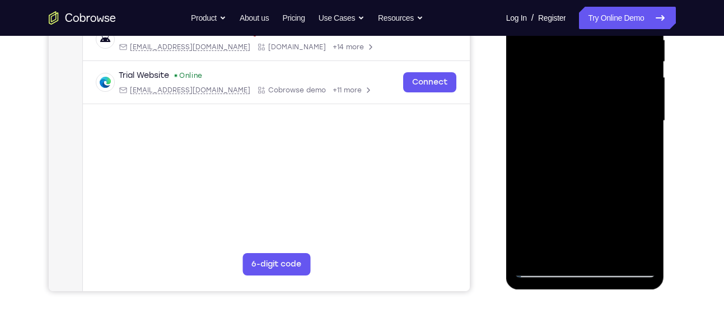
click at [535, 251] on div at bounding box center [585, 121] width 141 height 314
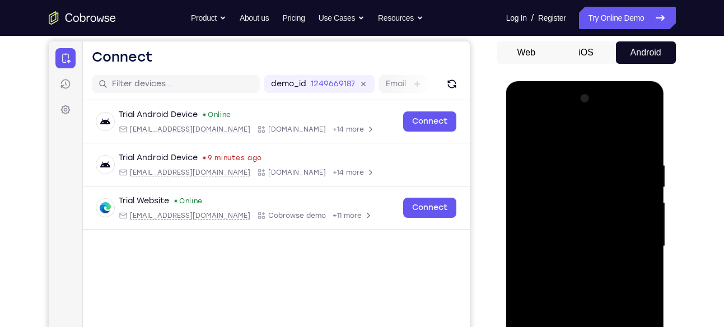
scroll to position [102, 0]
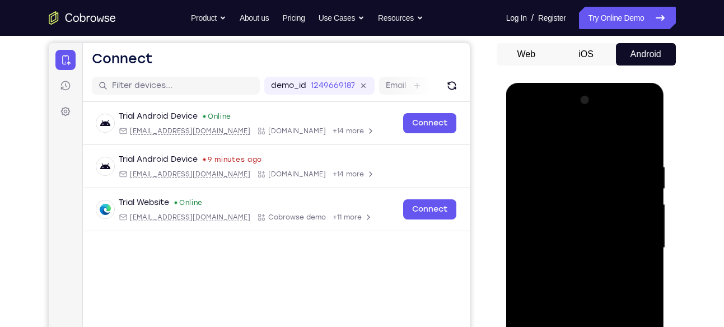
click at [560, 162] on div at bounding box center [585, 248] width 141 height 314
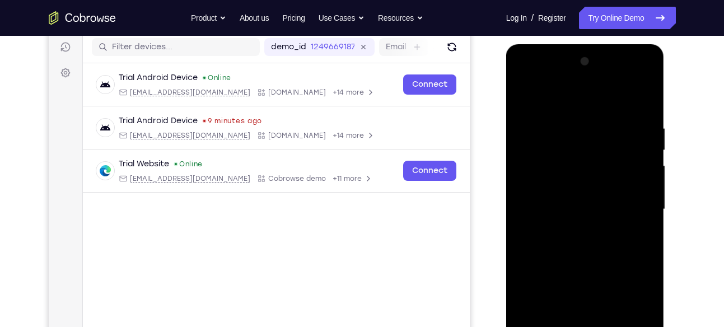
scroll to position [142, 0]
click at [639, 216] on div at bounding box center [585, 209] width 141 height 314
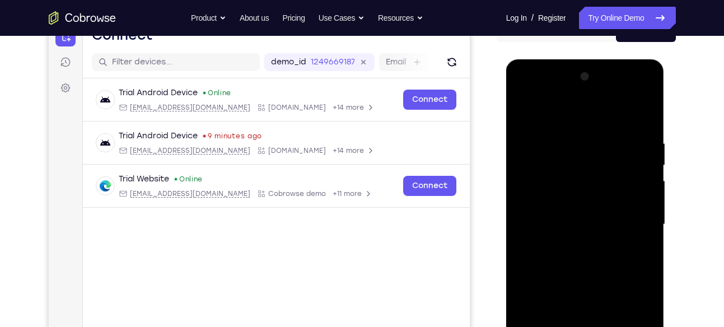
scroll to position [125, 0]
click at [639, 216] on div at bounding box center [585, 225] width 141 height 314
drag, startPoint x: 639, startPoint y: 232, endPoint x: 639, endPoint y: 216, distance: 16.2
click at [639, 216] on div at bounding box center [585, 225] width 141 height 314
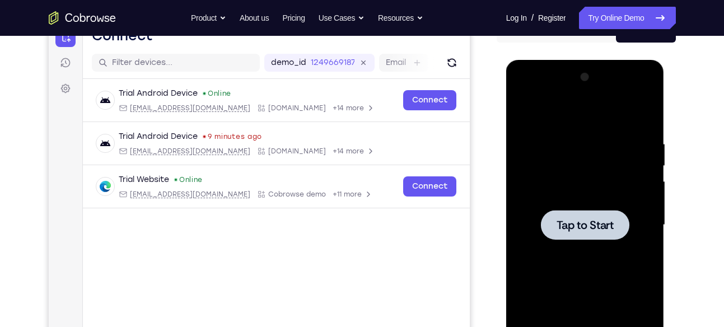
click at [639, 216] on div at bounding box center [585, 225] width 141 height 314
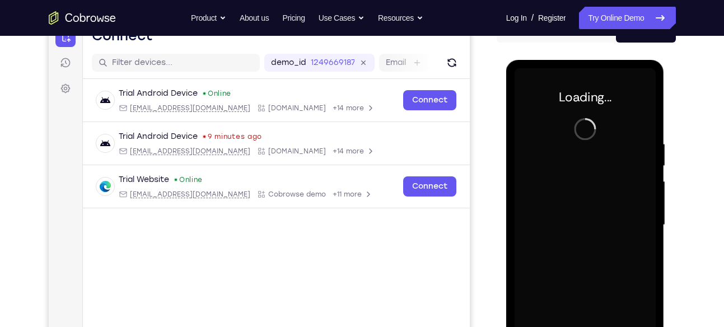
click at [639, 216] on div at bounding box center [585, 225] width 141 height 314
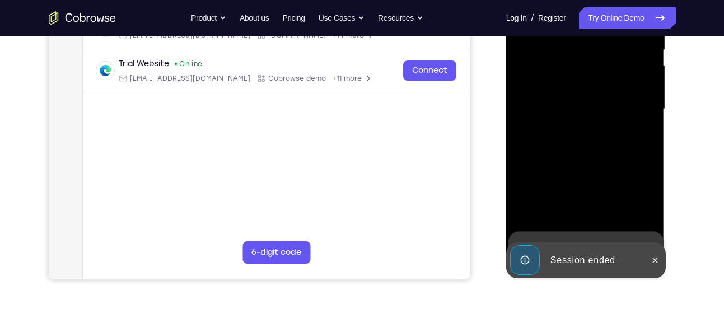
scroll to position [245, 0]
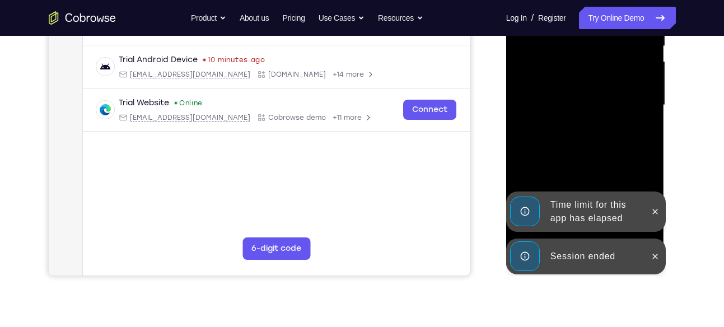
click at [645, 249] on div "Session ended" at bounding box center [577, 257] width 138 height 36
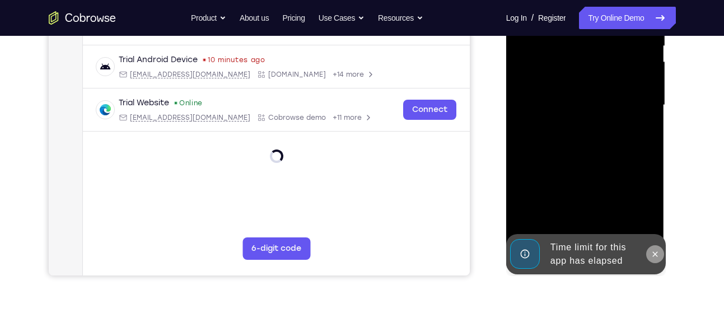
click at [648, 216] on div "Online web based iOS Simulators and Android Emulators. Run iPhone, iPad, Mobile…" at bounding box center [586, 108] width 160 height 336
click at [657, 255] on icon at bounding box center [655, 254] width 9 height 9
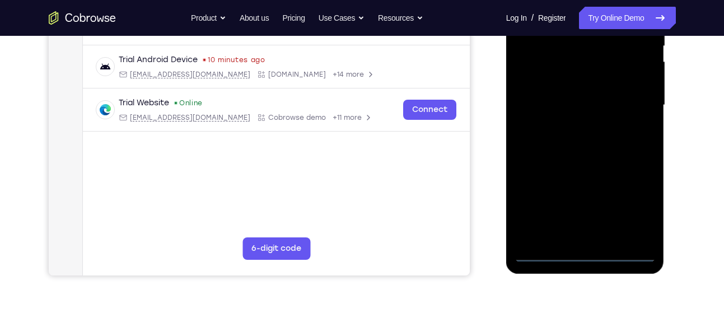
click at [586, 253] on div at bounding box center [585, 105] width 141 height 314
click at [583, 262] on div at bounding box center [585, 107] width 158 height 334
click at [586, 254] on div at bounding box center [585, 105] width 141 height 314
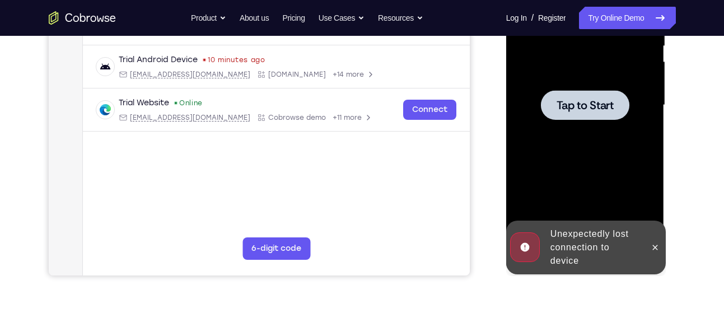
click at [594, 184] on div at bounding box center [585, 105] width 141 height 314
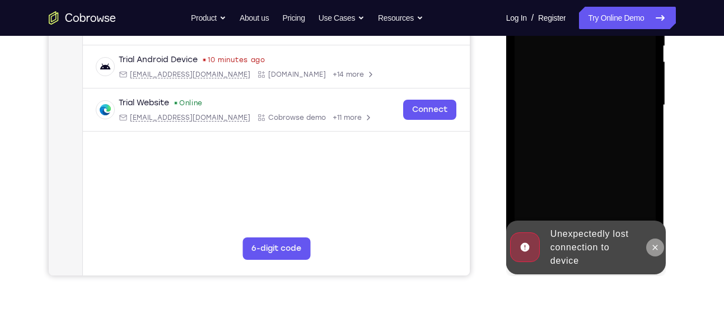
click at [651, 252] on button at bounding box center [655, 248] width 18 height 18
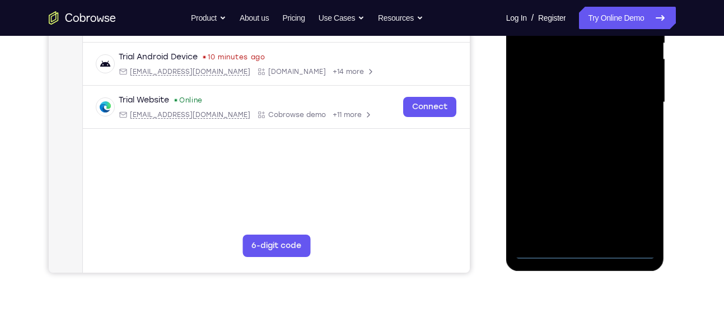
scroll to position [254, 0]
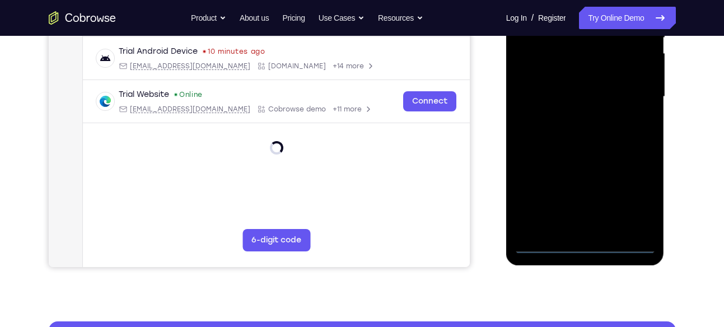
click at [576, 249] on div at bounding box center [585, 97] width 141 height 314
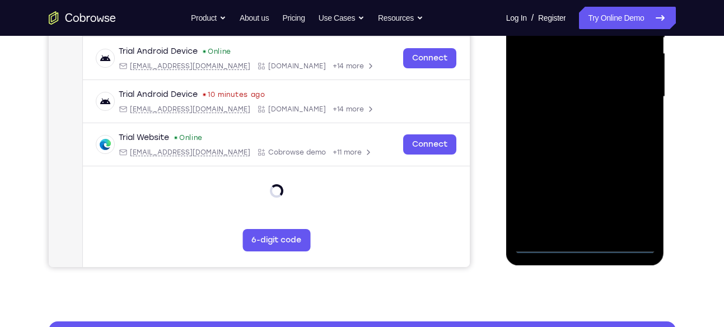
click at [577, 247] on div at bounding box center [585, 97] width 141 height 314
click at [627, 200] on div at bounding box center [585, 97] width 141 height 314
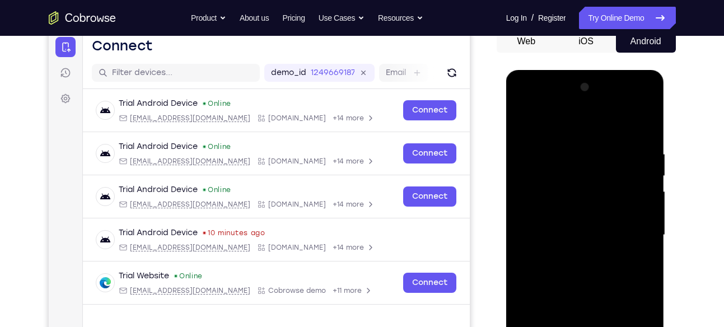
scroll to position [115, 0]
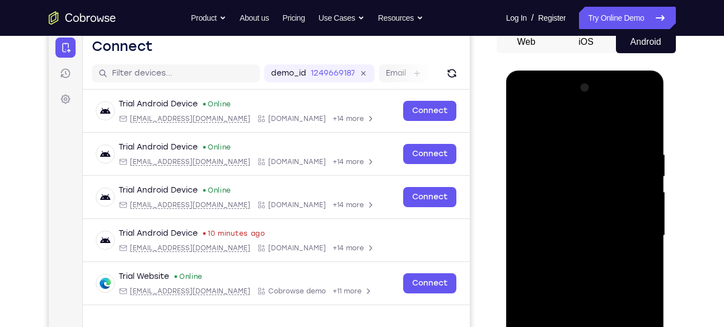
click at [587, 126] on div at bounding box center [585, 236] width 141 height 314
click at [637, 227] on div at bounding box center [585, 236] width 141 height 314
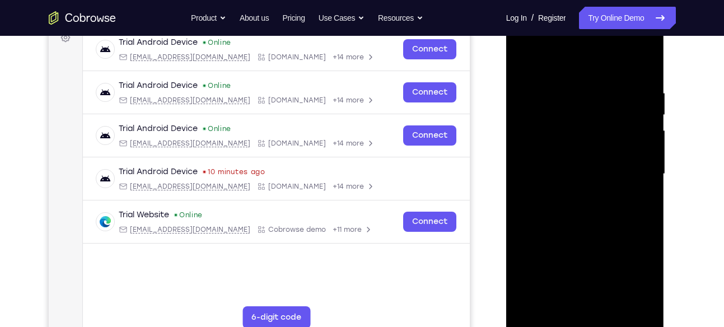
scroll to position [177, 0]
click at [570, 198] on div at bounding box center [585, 174] width 141 height 314
click at [561, 161] on div at bounding box center [585, 174] width 141 height 314
click at [570, 151] on div at bounding box center [585, 174] width 141 height 314
click at [566, 177] on div at bounding box center [585, 174] width 141 height 314
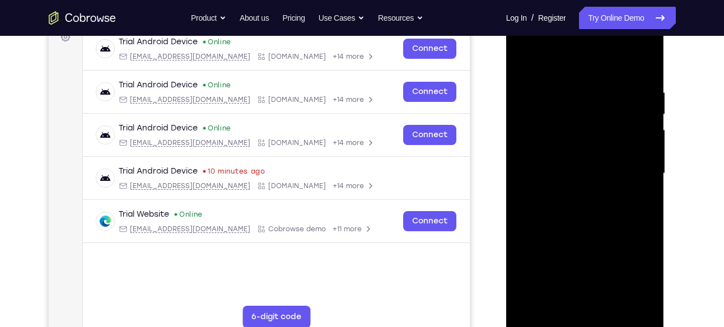
click at [554, 207] on div at bounding box center [585, 174] width 141 height 314
click at [560, 221] on div at bounding box center [585, 174] width 141 height 314
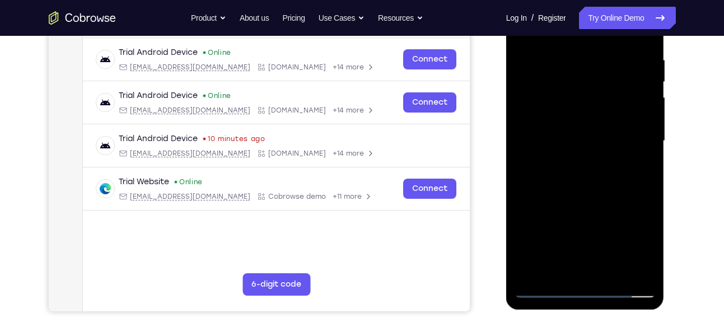
click at [649, 262] on div at bounding box center [585, 141] width 141 height 314
click at [646, 190] on div at bounding box center [585, 141] width 141 height 314
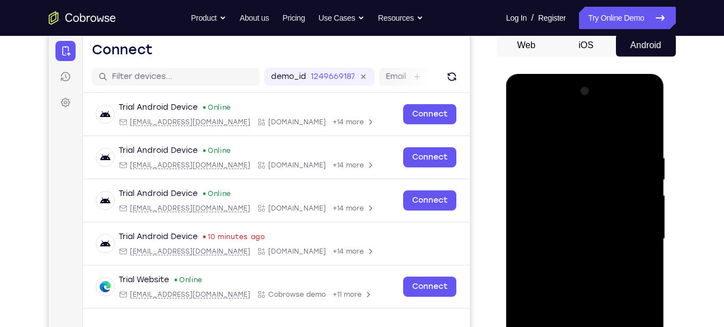
scroll to position [111, 0]
click at [568, 147] on div at bounding box center [585, 240] width 141 height 314
click at [633, 170] on div at bounding box center [585, 240] width 141 height 314
click at [646, 138] on div at bounding box center [585, 240] width 141 height 314
drag, startPoint x: 642, startPoint y: 151, endPoint x: 552, endPoint y: 162, distance: 90.8
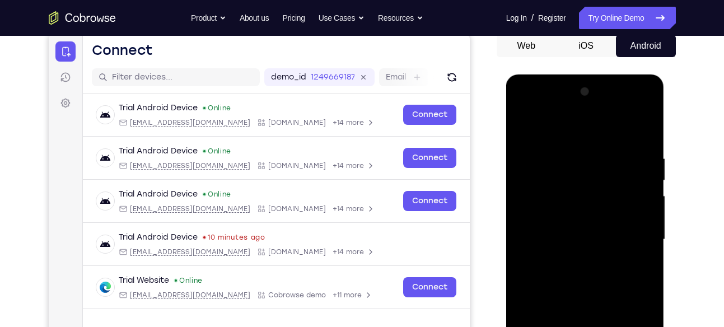
click at [552, 162] on div at bounding box center [585, 240] width 141 height 314
drag, startPoint x: 617, startPoint y: 144, endPoint x: 514, endPoint y: 172, distance: 106.8
click at [515, 172] on div at bounding box center [585, 240] width 141 height 314
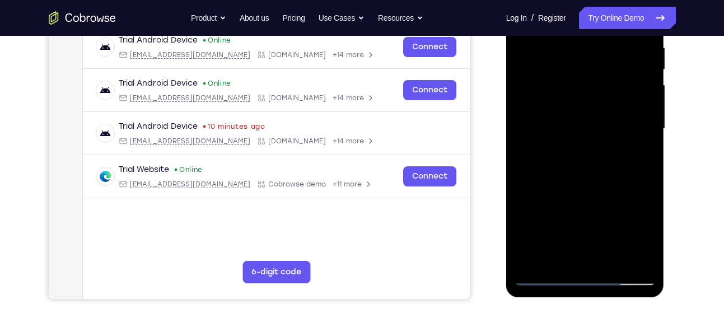
click at [611, 254] on div at bounding box center [585, 129] width 141 height 314
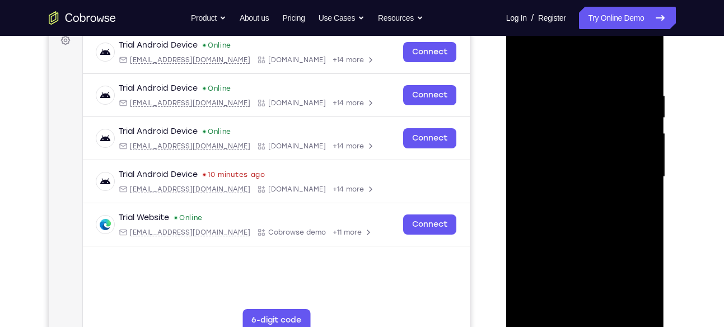
scroll to position [173, 0]
click at [606, 242] on div at bounding box center [585, 178] width 141 height 314
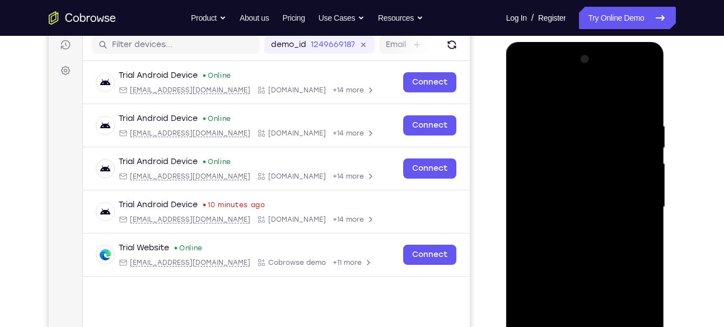
scroll to position [143, 0]
click at [525, 96] on div at bounding box center [585, 208] width 141 height 314
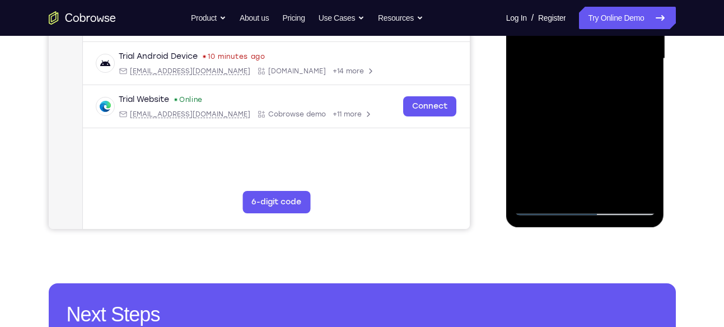
scroll to position [303, 0]
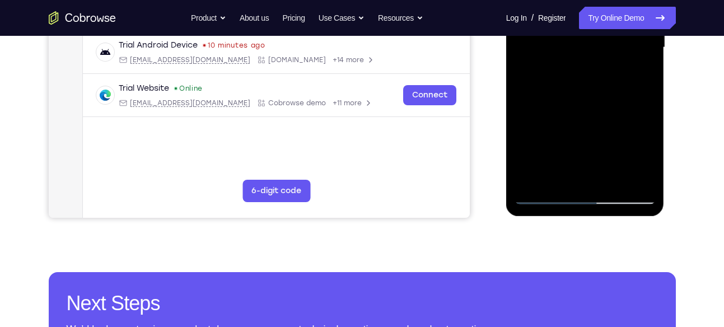
click at [563, 179] on div at bounding box center [585, 48] width 141 height 314
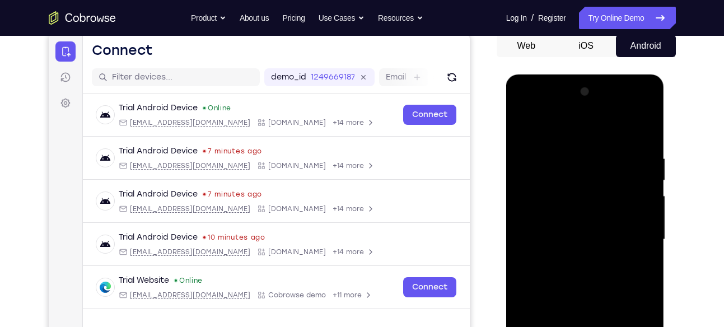
scroll to position [109, 0]
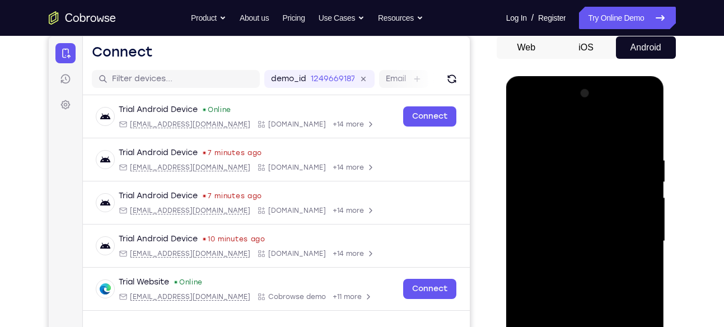
click at [569, 128] on div at bounding box center [585, 242] width 141 height 314
click at [646, 130] on div at bounding box center [585, 242] width 141 height 314
click at [539, 162] on div at bounding box center [585, 242] width 141 height 314
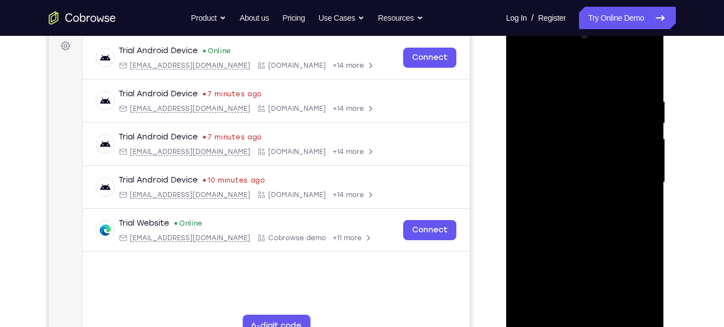
scroll to position [169, 0]
click at [644, 190] on div at bounding box center [585, 182] width 141 height 314
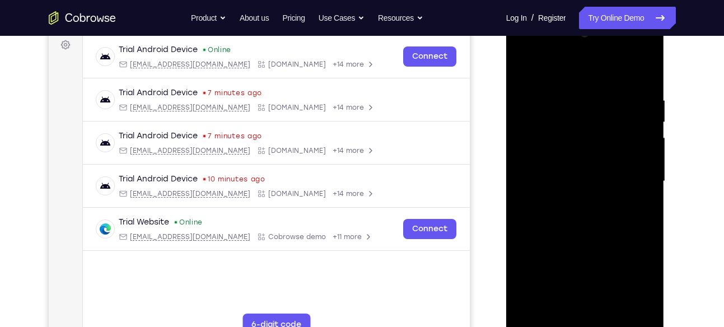
click at [644, 190] on div at bounding box center [585, 182] width 141 height 314
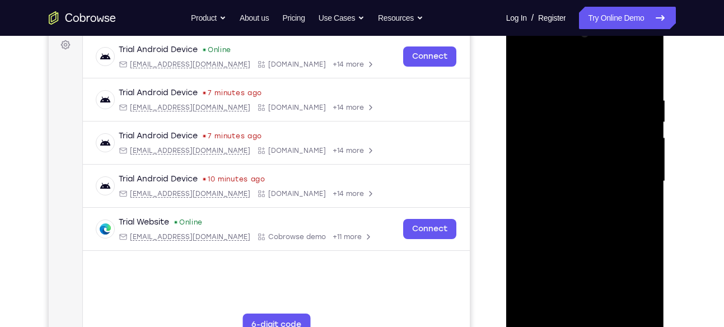
click at [644, 190] on div at bounding box center [585, 182] width 141 height 314
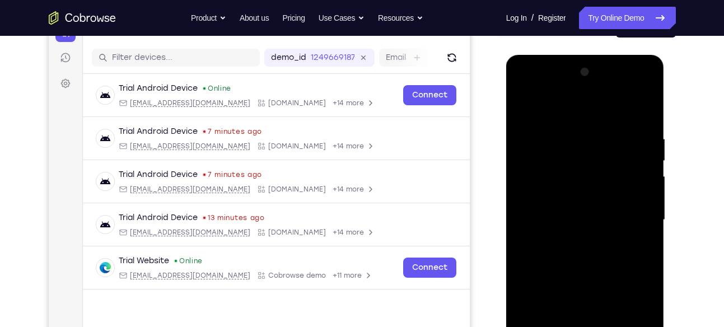
scroll to position [130, 0]
click at [521, 102] on div at bounding box center [585, 221] width 141 height 314
drag, startPoint x: 567, startPoint y: 254, endPoint x: 565, endPoint y: 233, distance: 21.3
click at [565, 233] on div at bounding box center [585, 221] width 141 height 314
click at [642, 247] on div at bounding box center [585, 221] width 141 height 314
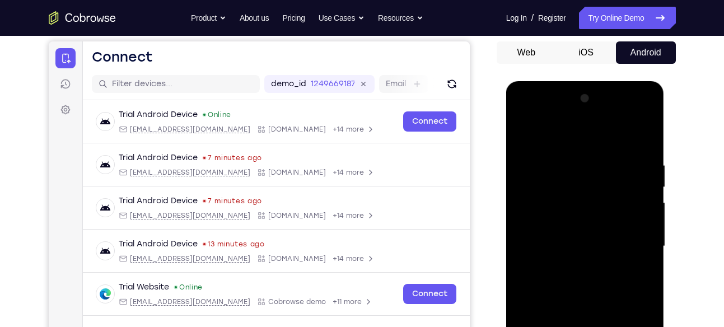
scroll to position [102, 0]
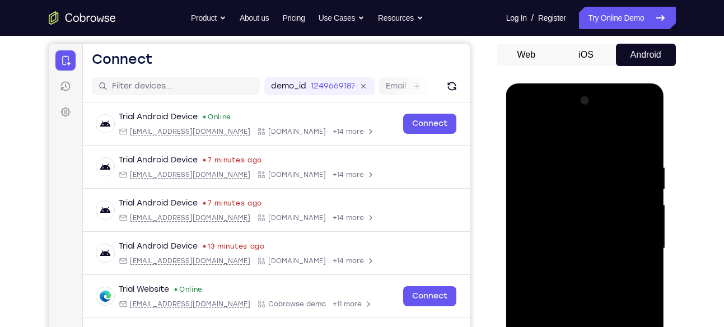
drag, startPoint x: 634, startPoint y: 195, endPoint x: 635, endPoint y: 287, distance: 92.4
click at [635, 287] on div at bounding box center [585, 249] width 141 height 314
click at [648, 239] on div at bounding box center [585, 249] width 141 height 314
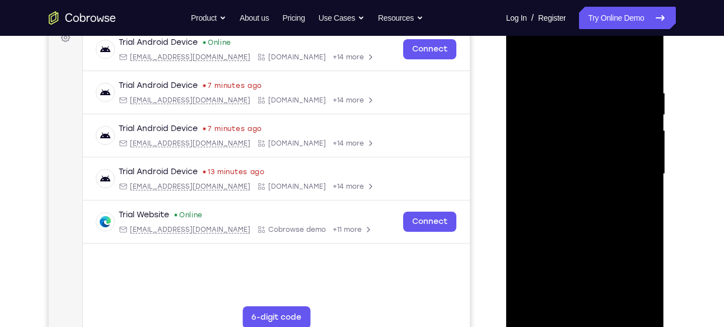
scroll to position [177, 0]
drag, startPoint x: 605, startPoint y: 258, endPoint x: 604, endPoint y: 176, distance: 81.8
click at [604, 176] on div at bounding box center [585, 174] width 141 height 314
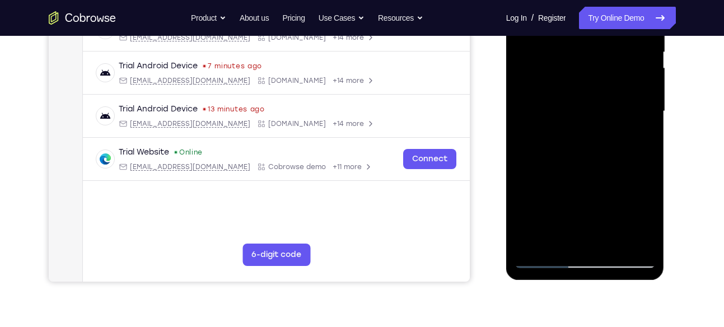
scroll to position [239, 0]
click at [599, 217] on div at bounding box center [585, 112] width 141 height 314
drag, startPoint x: 599, startPoint y: 156, endPoint x: 598, endPoint y: 137, distance: 19.0
click at [598, 137] on div at bounding box center [585, 112] width 141 height 314
drag, startPoint x: 598, startPoint y: 221, endPoint x: 593, endPoint y: 90, distance: 131.7
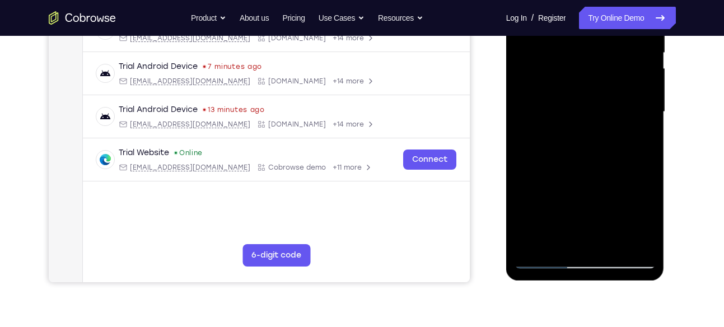
click at [593, 90] on div at bounding box center [585, 112] width 141 height 314
drag, startPoint x: 579, startPoint y: 208, endPoint x: 591, endPoint y: 101, distance: 107.6
click at [591, 101] on div at bounding box center [585, 112] width 141 height 314
drag, startPoint x: 584, startPoint y: 216, endPoint x: 579, endPoint y: 91, distance: 124.9
click at [579, 91] on div at bounding box center [585, 112] width 141 height 314
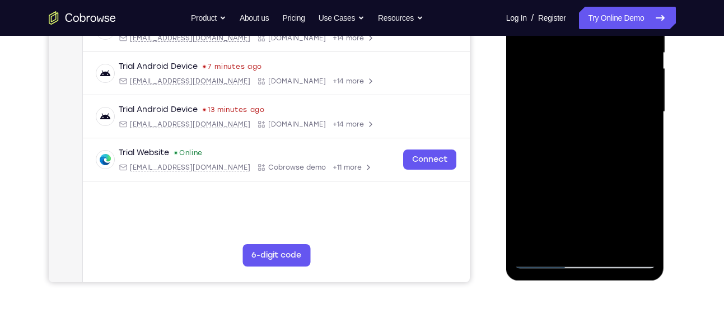
drag, startPoint x: 587, startPoint y: 207, endPoint x: 581, endPoint y: 115, distance: 92.5
click at [581, 115] on div at bounding box center [585, 112] width 141 height 314
drag, startPoint x: 585, startPoint y: 210, endPoint x: 579, endPoint y: 115, distance: 94.8
click at [579, 115] on div at bounding box center [585, 112] width 141 height 314
click at [643, 151] on div at bounding box center [585, 112] width 141 height 314
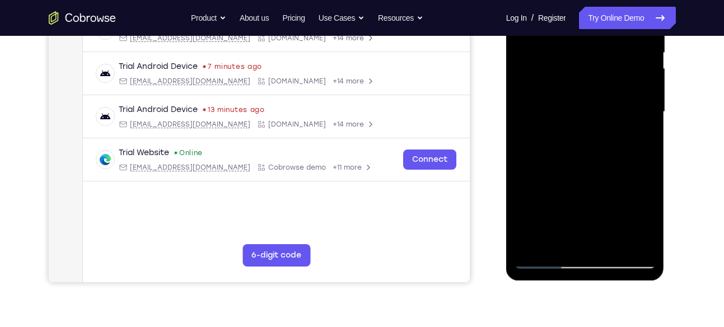
click at [648, 149] on div at bounding box center [585, 112] width 141 height 314
click at [525, 151] on div at bounding box center [585, 112] width 141 height 314
drag, startPoint x: 568, startPoint y: 195, endPoint x: 554, endPoint y: 145, distance: 51.9
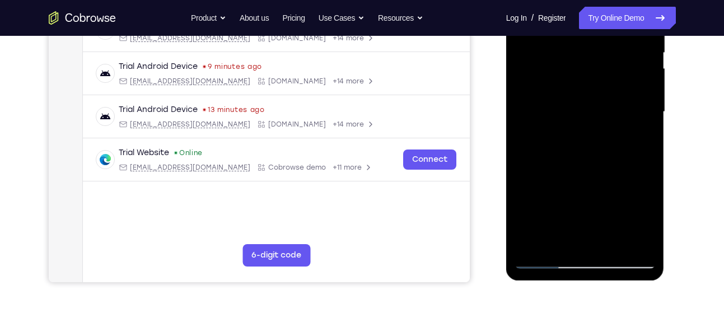
click at [554, 145] on div at bounding box center [585, 112] width 141 height 314
click at [644, 106] on div at bounding box center [585, 112] width 141 height 314
drag, startPoint x: 625, startPoint y: 107, endPoint x: 625, endPoint y: 149, distance: 42.5
click at [625, 149] on div at bounding box center [585, 112] width 141 height 314
click at [522, 141] on div at bounding box center [585, 112] width 141 height 314
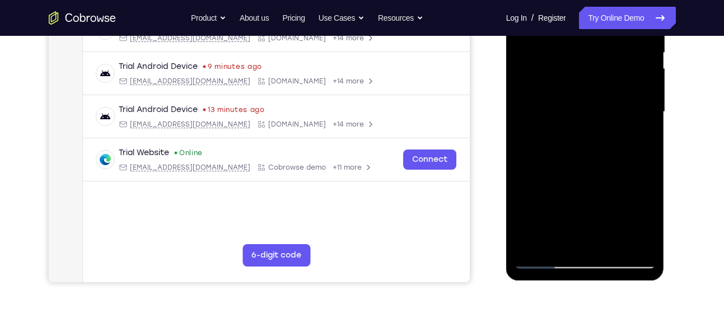
click at [521, 140] on div at bounding box center [585, 112] width 141 height 314
drag, startPoint x: 571, startPoint y: 189, endPoint x: 554, endPoint y: 117, distance: 74.3
click at [554, 117] on div at bounding box center [585, 112] width 141 height 314
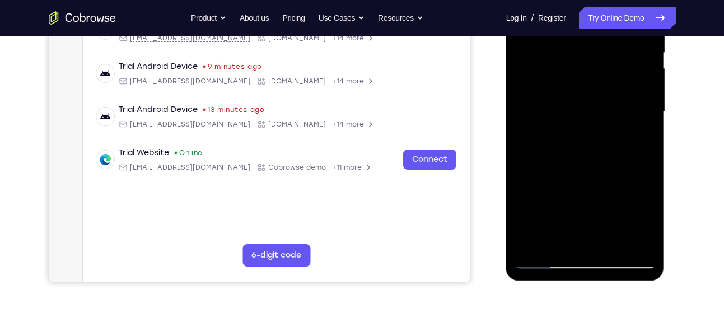
drag, startPoint x: 572, startPoint y: 198, endPoint x: 571, endPoint y: 125, distance: 72.2
click at [571, 125] on div at bounding box center [585, 112] width 141 height 314
drag, startPoint x: 569, startPoint y: 188, endPoint x: 577, endPoint y: 95, distance: 93.3
click at [577, 95] on div at bounding box center [585, 112] width 141 height 314
drag, startPoint x: 578, startPoint y: 183, endPoint x: 588, endPoint y: 68, distance: 115.2
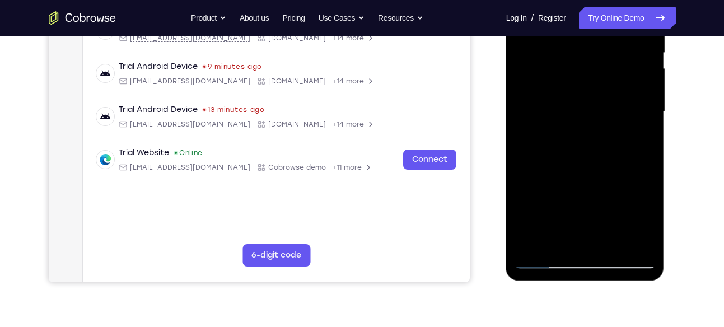
click at [588, 68] on div at bounding box center [585, 112] width 141 height 314
drag, startPoint x: 583, startPoint y: 172, endPoint x: 583, endPoint y: 232, distance: 59.3
click at [583, 232] on div at bounding box center [585, 112] width 141 height 314
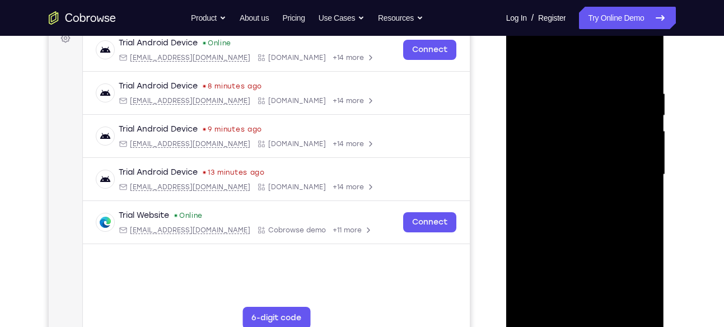
scroll to position [175, 0]
click at [643, 190] on div at bounding box center [585, 175] width 141 height 314
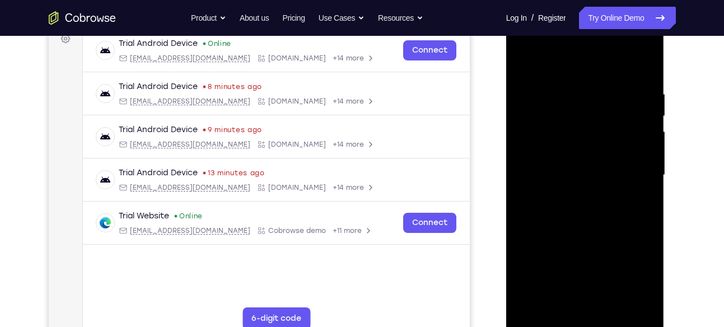
drag, startPoint x: 635, startPoint y: 143, endPoint x: 642, endPoint y: 245, distance: 102.1
click at [642, 245] on div at bounding box center [585, 175] width 141 height 314
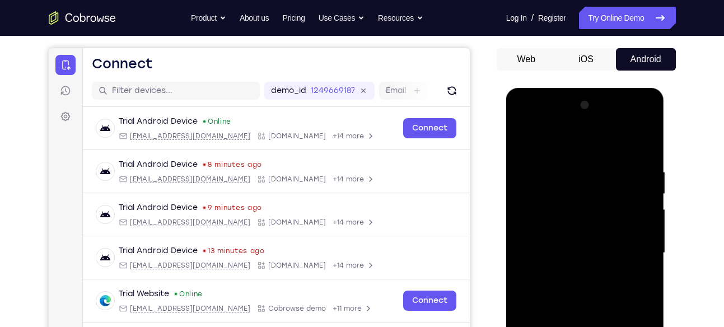
scroll to position [93, 0]
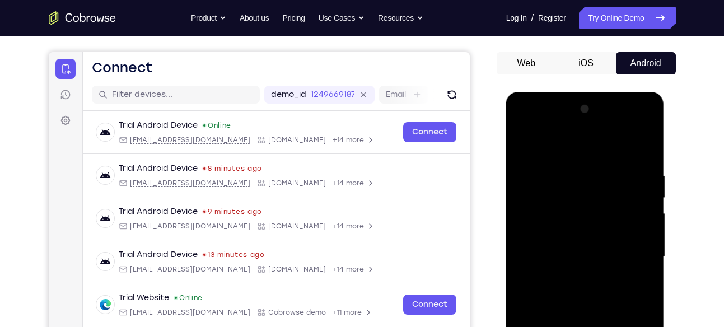
drag, startPoint x: 636, startPoint y: 183, endPoint x: 641, endPoint y: 315, distance: 132.2
click at [641, 315] on div at bounding box center [585, 257] width 141 height 314
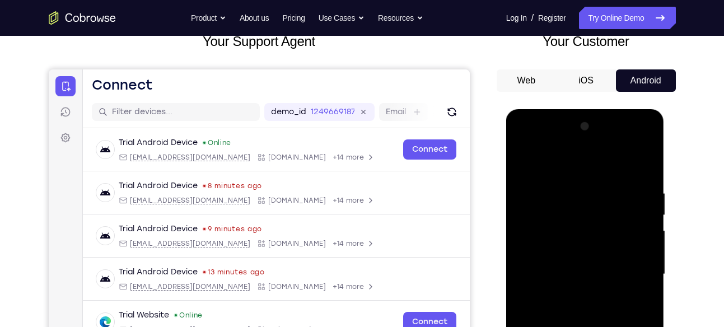
scroll to position [67, 0]
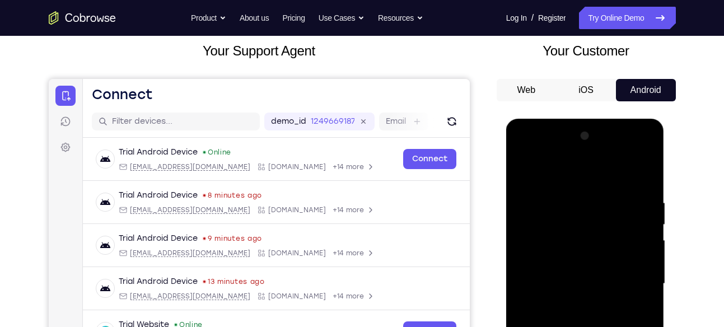
click at [522, 171] on div at bounding box center [585, 284] width 141 height 314
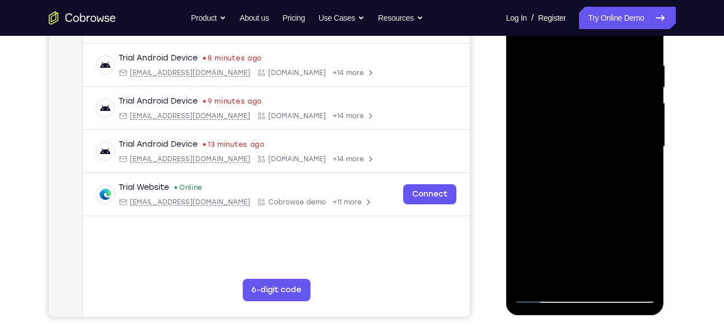
scroll to position [206, 0]
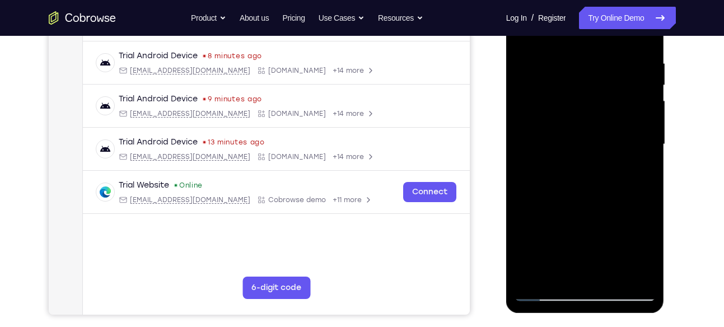
click at [615, 293] on div at bounding box center [585, 145] width 141 height 314
click at [614, 279] on div at bounding box center [585, 145] width 141 height 314
click at [637, 240] on div at bounding box center [585, 145] width 141 height 314
click at [614, 275] on div at bounding box center [585, 145] width 141 height 314
click at [602, 254] on div at bounding box center [585, 145] width 141 height 314
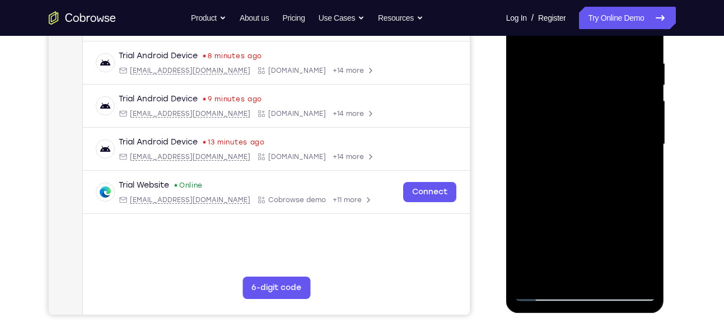
click at [572, 275] on div at bounding box center [585, 145] width 141 height 314
click at [641, 172] on div at bounding box center [585, 145] width 141 height 314
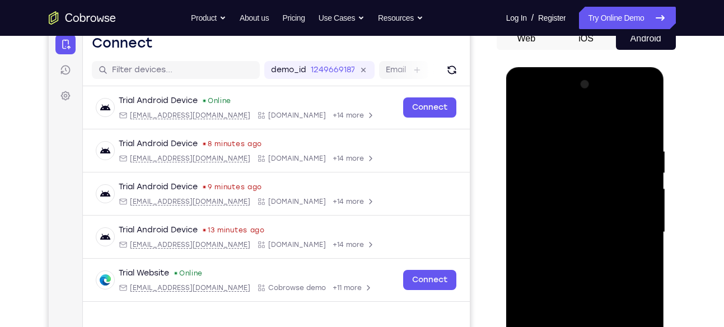
scroll to position [116, 0]
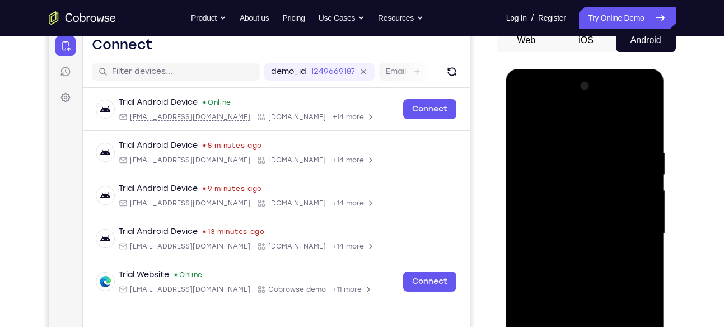
click at [528, 132] on div at bounding box center [585, 234] width 141 height 314
click at [525, 124] on div at bounding box center [585, 234] width 141 height 314
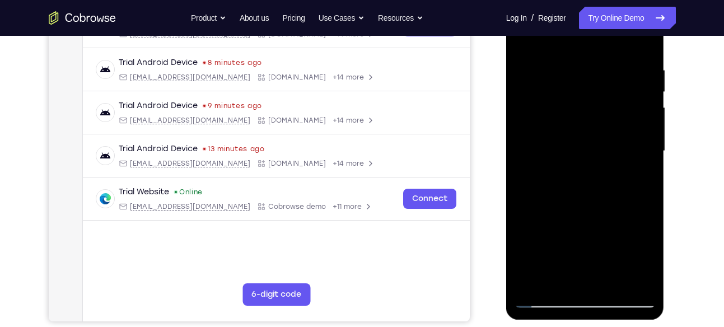
scroll to position [201, 0]
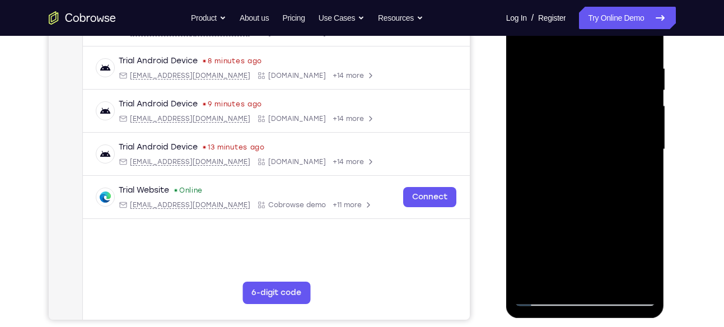
click at [563, 278] on div at bounding box center [585, 150] width 141 height 314
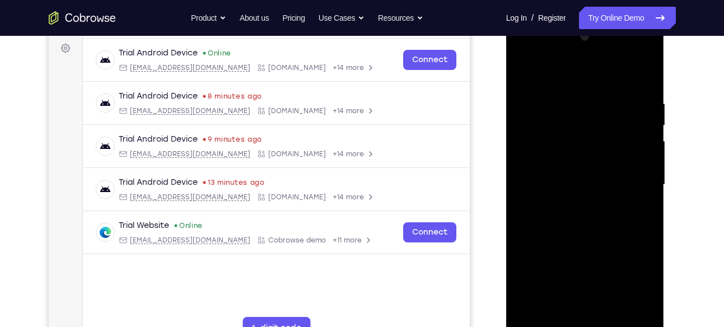
scroll to position [161, 0]
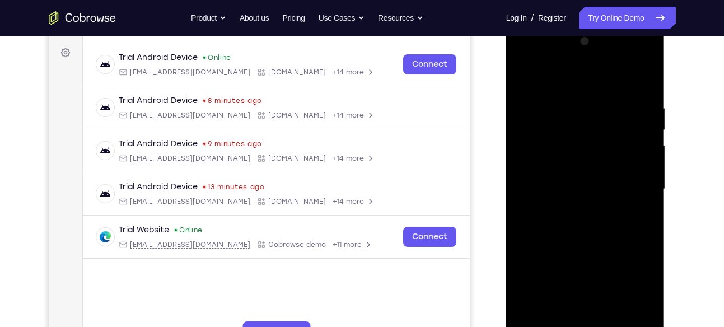
click at [606, 194] on div at bounding box center [585, 189] width 141 height 314
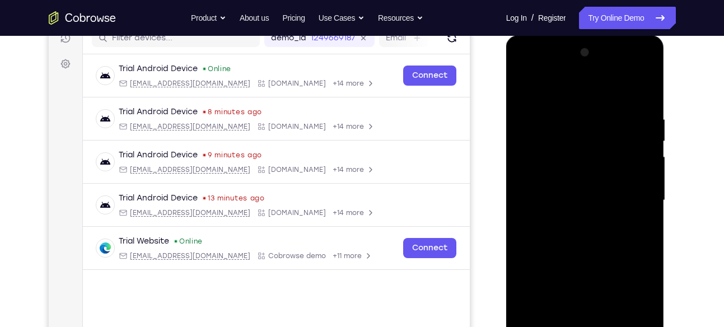
scroll to position [151, 0]
drag, startPoint x: 614, startPoint y: 163, endPoint x: 605, endPoint y: 286, distance: 123.5
click at [605, 286] on div at bounding box center [585, 200] width 141 height 314
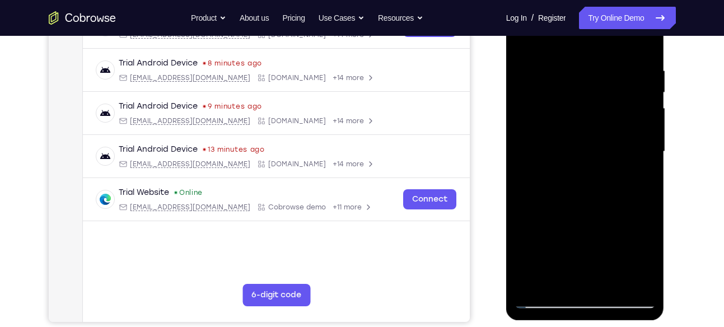
scroll to position [199, 0]
drag, startPoint x: 597, startPoint y: 251, endPoint x: 596, endPoint y: 226, distance: 25.2
click at [596, 226] on div at bounding box center [585, 151] width 141 height 314
drag, startPoint x: 593, startPoint y: 241, endPoint x: 593, endPoint y: 228, distance: 12.9
click at [593, 228] on div at bounding box center [585, 151] width 141 height 314
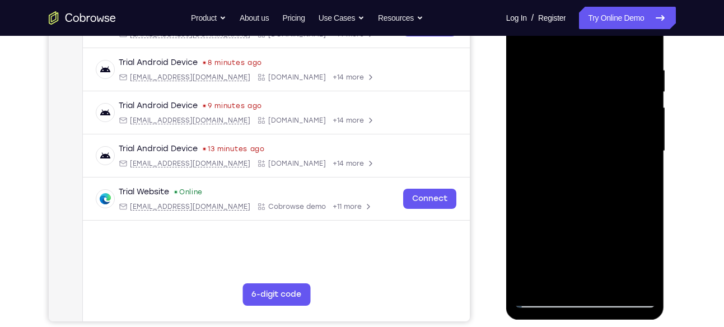
drag, startPoint x: 593, startPoint y: 241, endPoint x: 586, endPoint y: 180, distance: 62.0
click at [586, 180] on div at bounding box center [585, 151] width 141 height 314
drag, startPoint x: 577, startPoint y: 240, endPoint x: 573, endPoint y: 278, distance: 37.7
click at [573, 278] on div at bounding box center [585, 151] width 141 height 314
drag, startPoint x: 586, startPoint y: 153, endPoint x: 580, endPoint y: 279, distance: 126.7
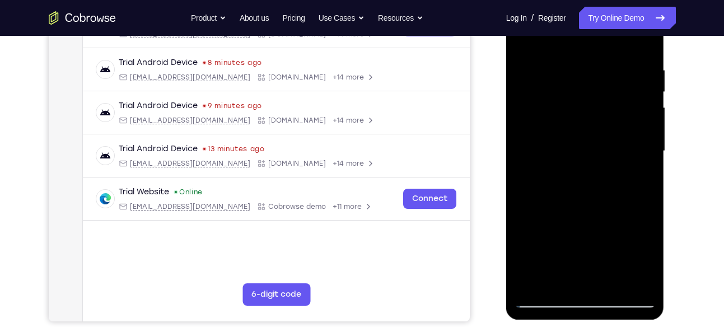
click at [580, 279] on div at bounding box center [585, 151] width 141 height 314
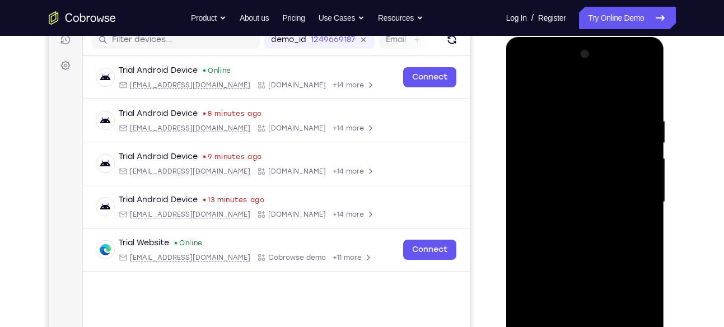
scroll to position [148, 0]
click at [525, 88] on div at bounding box center [585, 203] width 141 height 314
click at [559, 228] on div at bounding box center [585, 203] width 141 height 314
drag, startPoint x: 559, startPoint y: 228, endPoint x: 558, endPoint y: 147, distance: 80.6
click at [558, 147] on div at bounding box center [585, 203] width 141 height 314
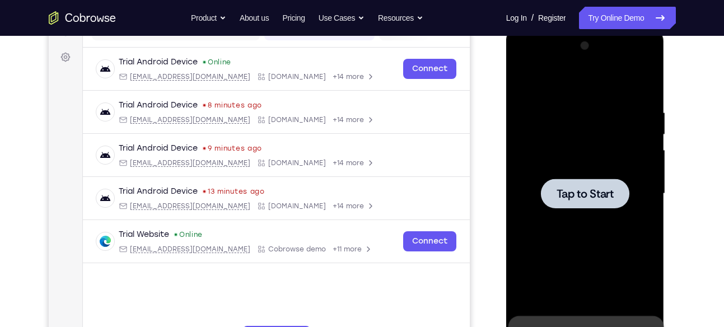
scroll to position [158, 0]
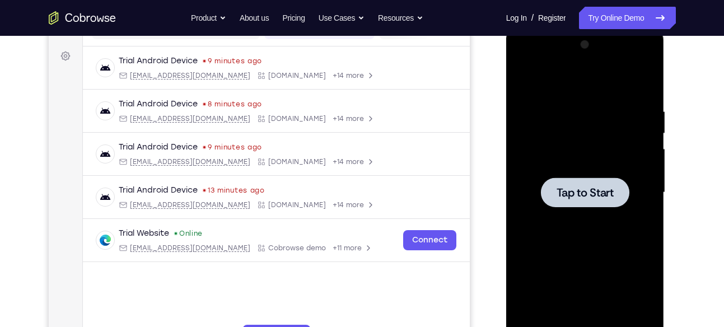
click at [572, 170] on div at bounding box center [585, 193] width 141 height 314
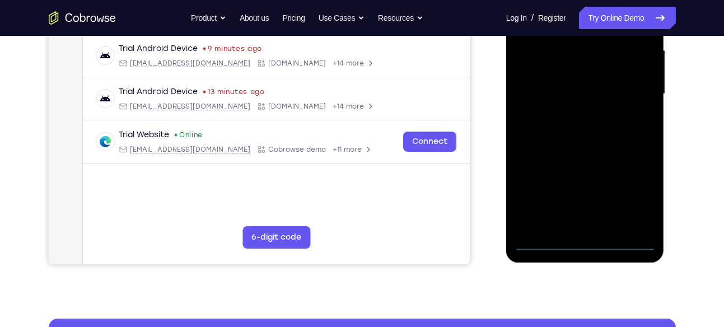
scroll to position [269, 0]
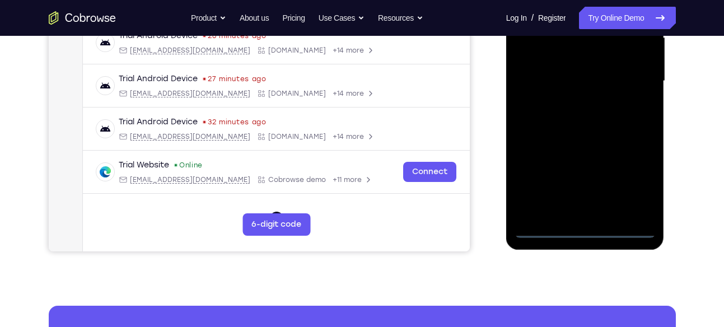
click at [597, 227] on div at bounding box center [585, 81] width 141 height 314
click at [635, 183] on div at bounding box center [585, 81] width 141 height 314
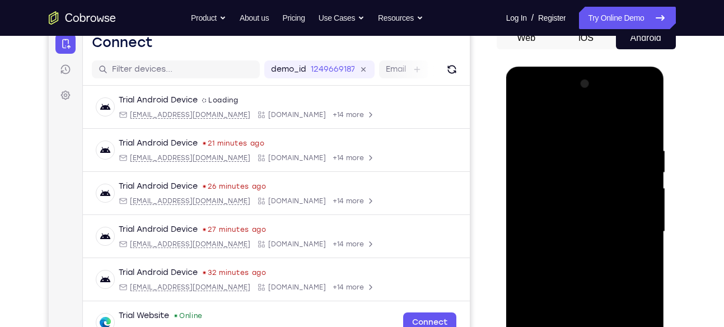
scroll to position [118, 0]
click at [578, 130] on div at bounding box center [585, 233] width 141 height 314
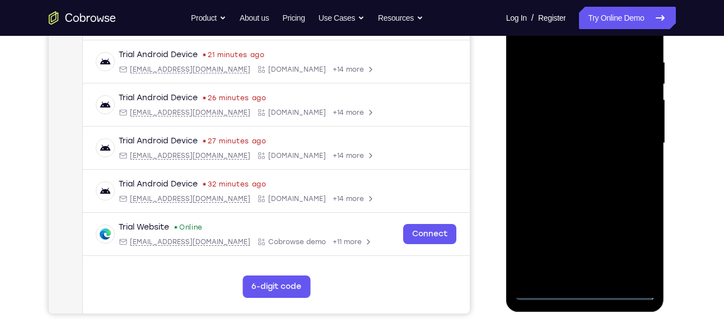
scroll to position [211, 0]
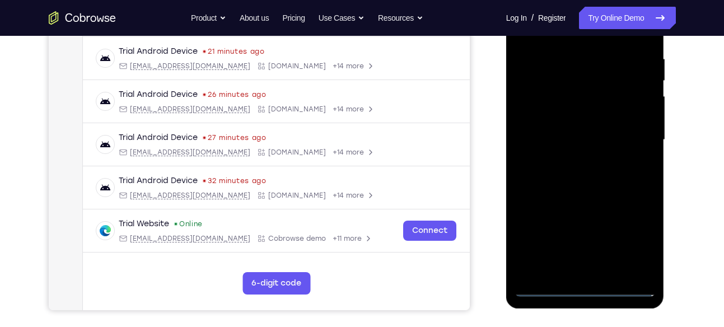
click at [638, 131] on div at bounding box center [585, 140] width 141 height 314
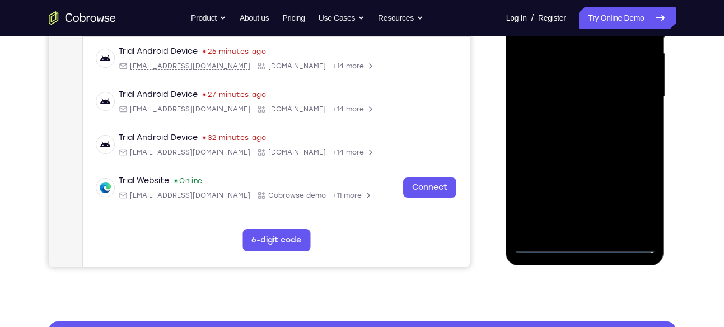
scroll to position [254, 0]
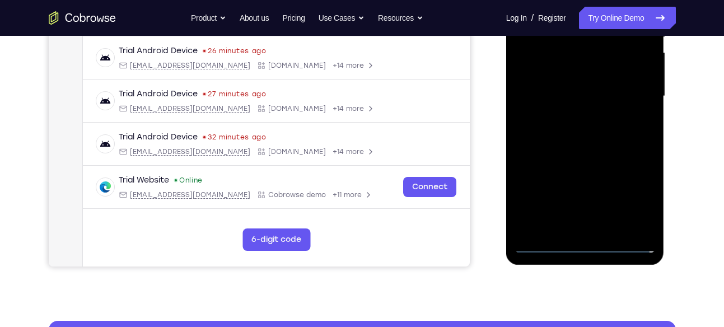
click at [570, 117] on div at bounding box center [585, 97] width 141 height 314
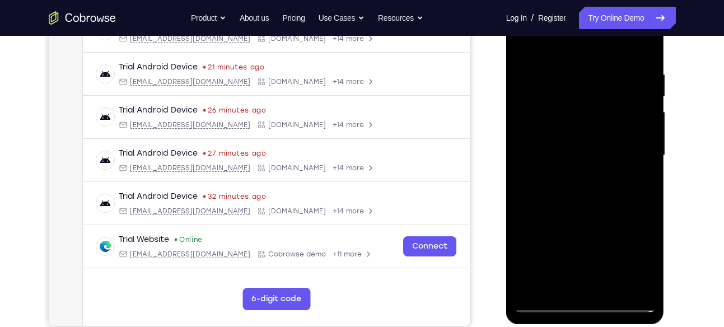
click at [565, 146] on div at bounding box center [585, 156] width 141 height 314
click at [569, 136] on div at bounding box center [585, 156] width 141 height 314
click at [560, 151] on div at bounding box center [585, 156] width 141 height 314
click at [556, 210] on div at bounding box center [585, 156] width 141 height 314
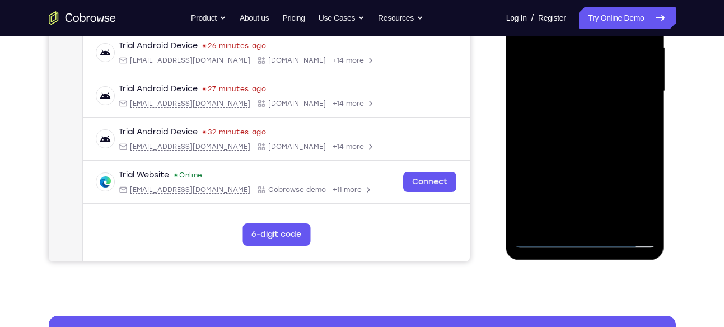
scroll to position [260, 0]
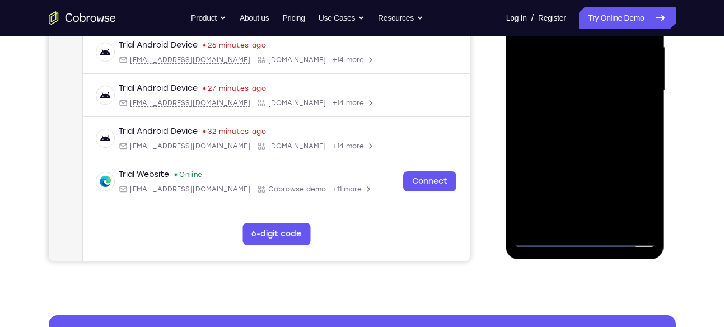
click at [649, 219] on div at bounding box center [585, 91] width 141 height 314
click at [613, 225] on div at bounding box center [585, 91] width 141 height 314
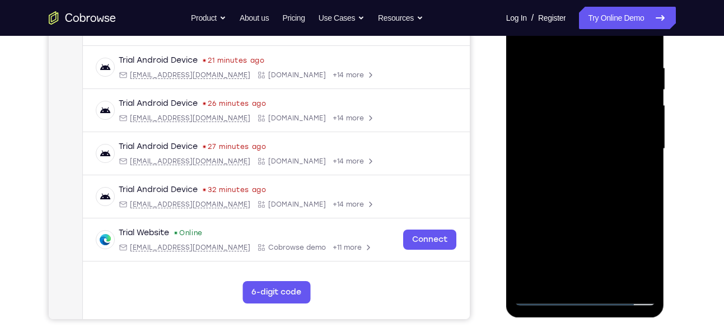
scroll to position [203, 0]
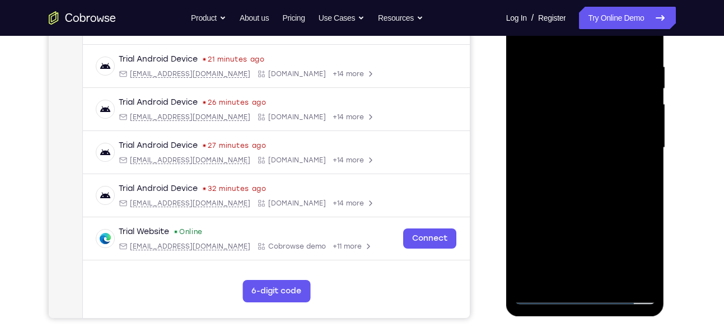
click at [593, 206] on div at bounding box center [585, 148] width 141 height 314
click at [533, 68] on div at bounding box center [585, 148] width 141 height 314
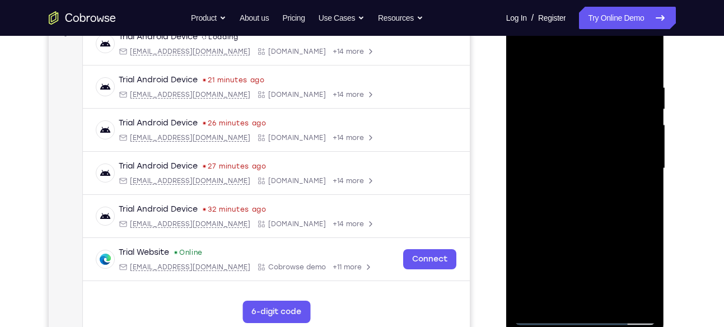
scroll to position [180, 0]
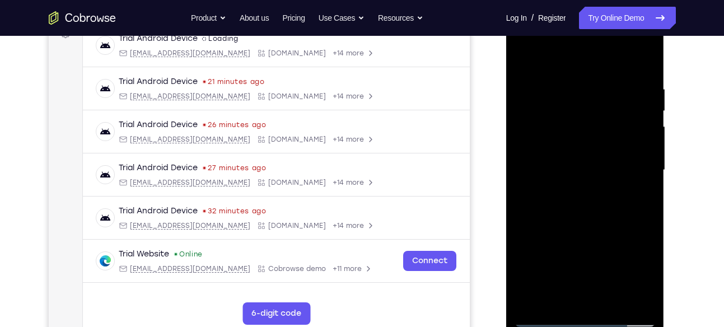
click at [640, 58] on div at bounding box center [585, 170] width 141 height 314
click at [641, 65] on div at bounding box center [585, 170] width 141 height 314
click at [648, 106] on div at bounding box center [585, 170] width 141 height 314
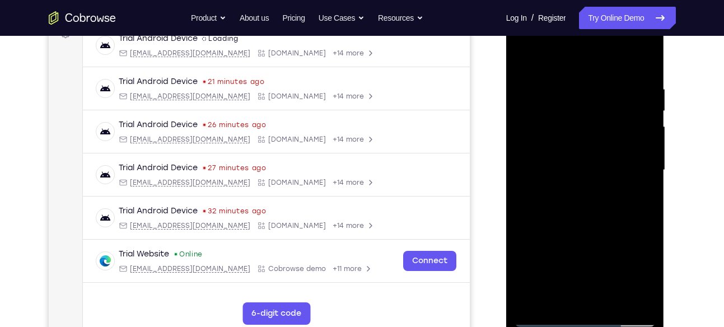
click at [530, 57] on div at bounding box center [585, 170] width 141 height 314
click at [576, 72] on div at bounding box center [585, 170] width 141 height 314
click at [635, 153] on div at bounding box center [585, 170] width 141 height 314
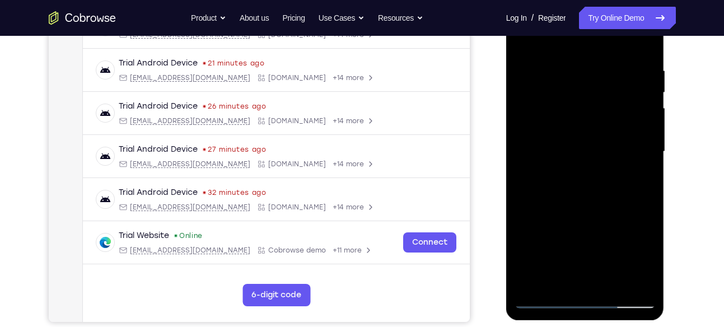
scroll to position [199, 0]
click at [528, 158] on div at bounding box center [585, 151] width 141 height 314
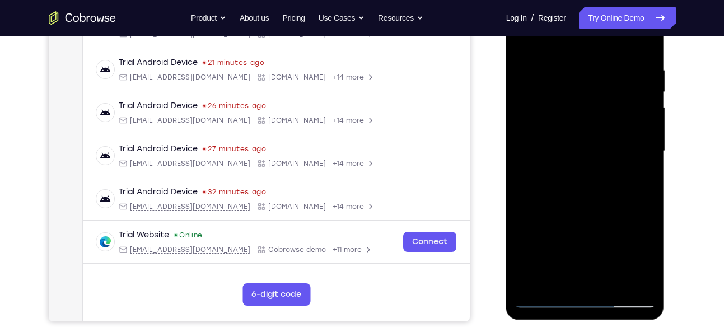
click at [643, 130] on div at bounding box center [585, 151] width 141 height 314
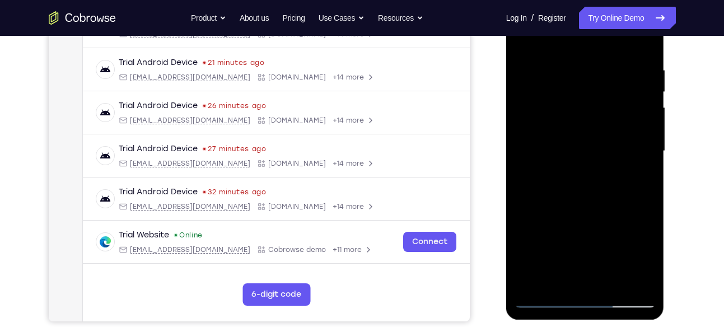
click at [643, 130] on div at bounding box center [585, 151] width 141 height 314
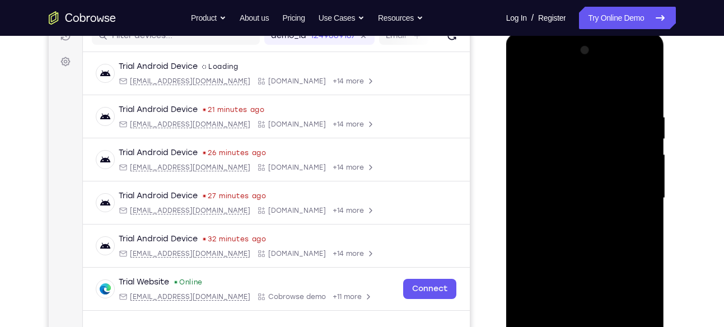
click at [646, 94] on div at bounding box center [585, 198] width 141 height 314
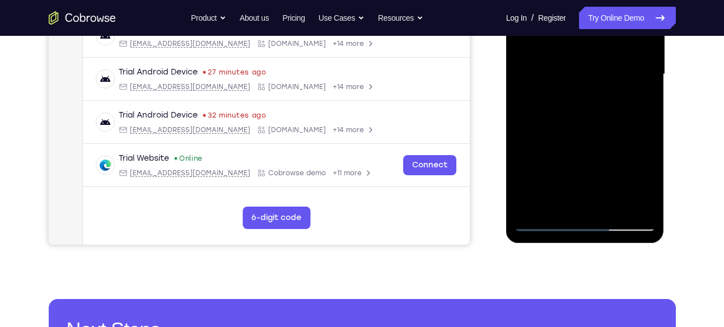
click at [607, 205] on div at bounding box center [585, 75] width 141 height 314
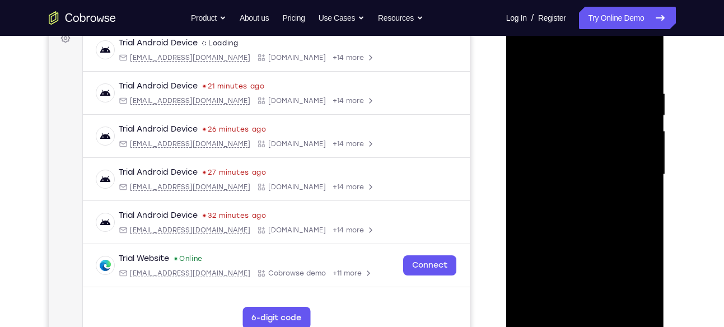
scroll to position [175, 0]
drag, startPoint x: 634, startPoint y: 125, endPoint x: 537, endPoint y: 136, distance: 97.4
click at [537, 136] on div at bounding box center [585, 175] width 141 height 314
drag, startPoint x: 611, startPoint y: 112, endPoint x: 545, endPoint y: 110, distance: 65.5
click at [545, 110] on div at bounding box center [585, 175] width 141 height 314
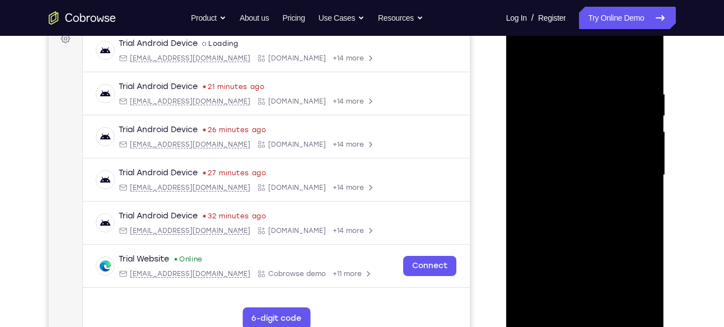
drag, startPoint x: 611, startPoint y: 114, endPoint x: 614, endPoint y: 109, distance: 5.8
click at [614, 109] on div at bounding box center [585, 175] width 141 height 314
click at [531, 99] on div at bounding box center [585, 175] width 141 height 314
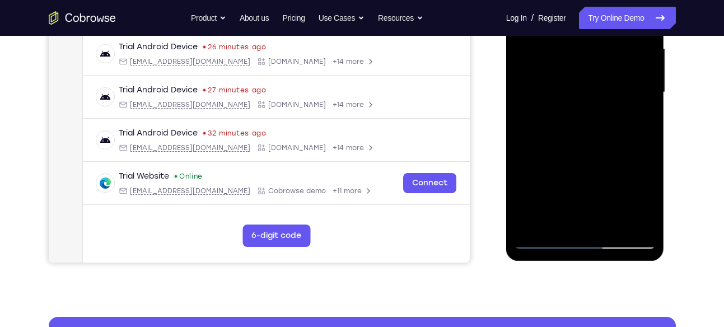
scroll to position [259, 0]
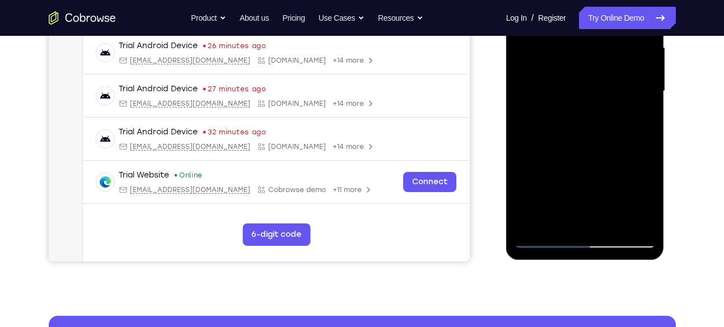
click at [548, 65] on div at bounding box center [585, 91] width 141 height 314
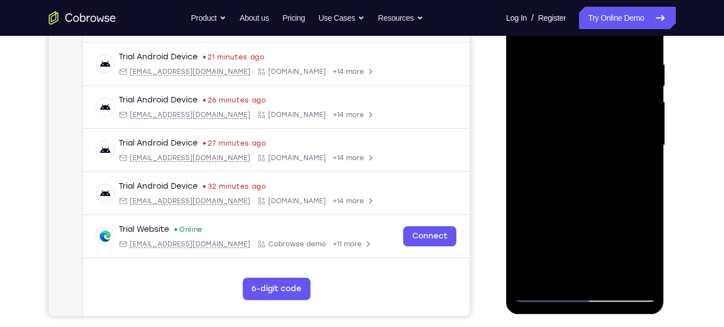
scroll to position [194, 0]
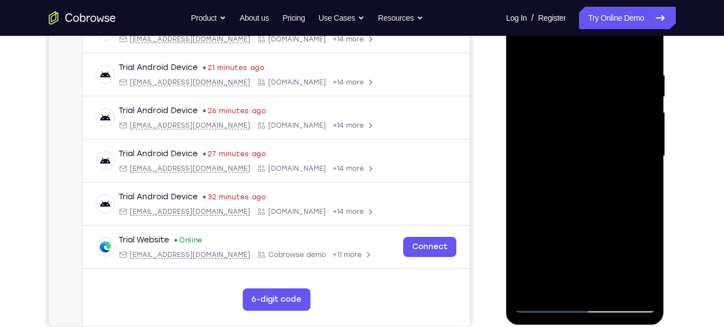
click at [528, 46] on div at bounding box center [585, 156] width 141 height 314
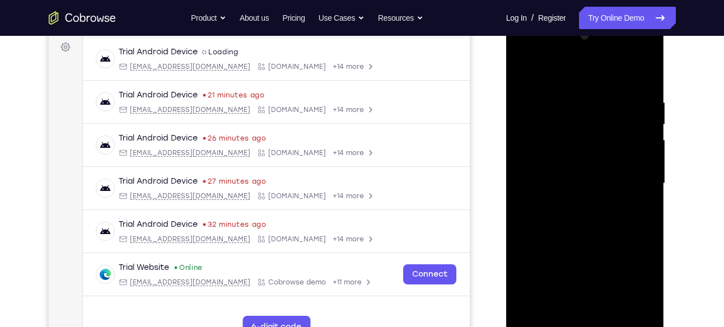
click at [646, 54] on div at bounding box center [585, 184] width 141 height 314
click at [570, 99] on div at bounding box center [585, 184] width 141 height 314
click at [636, 138] on div at bounding box center [585, 184] width 141 height 314
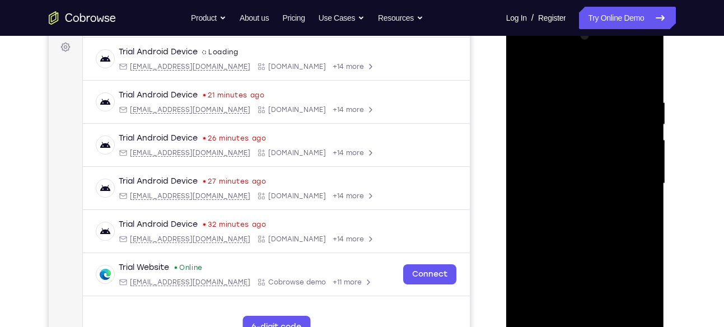
click at [643, 76] on div at bounding box center [585, 184] width 141 height 314
click at [558, 95] on div at bounding box center [585, 184] width 141 height 314
click at [637, 145] on div at bounding box center [585, 184] width 141 height 314
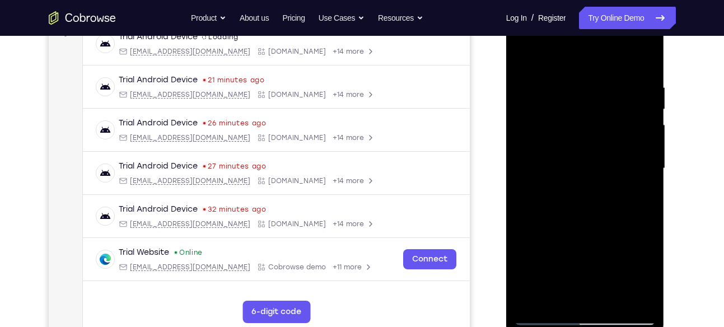
scroll to position [184, 0]
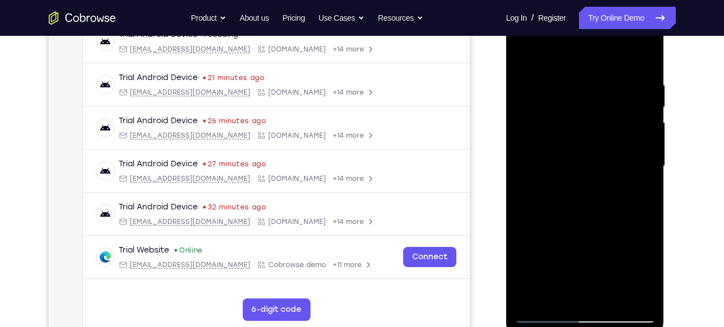
click at [637, 145] on div at bounding box center [585, 167] width 141 height 314
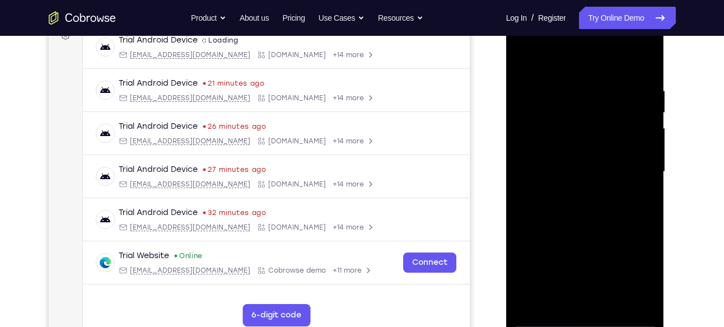
scroll to position [178, 0]
click at [637, 145] on div at bounding box center [585, 173] width 141 height 314
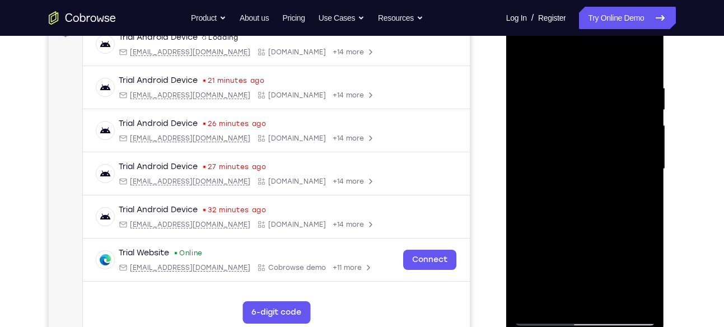
scroll to position [179, 0]
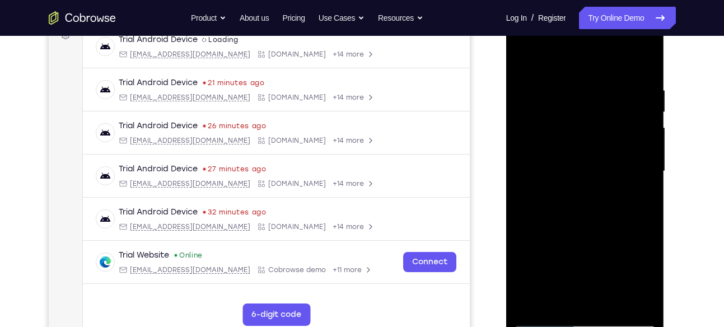
click at [645, 60] on div at bounding box center [585, 172] width 141 height 314
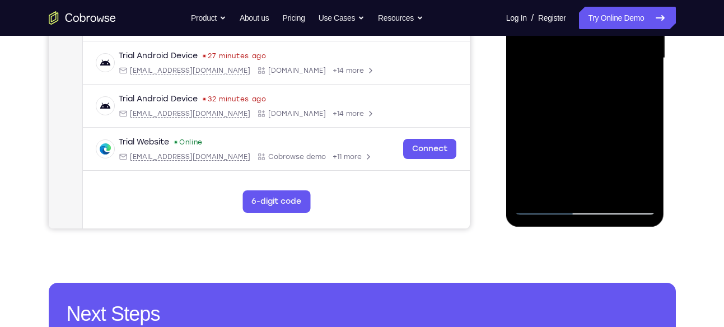
scroll to position [291, 0]
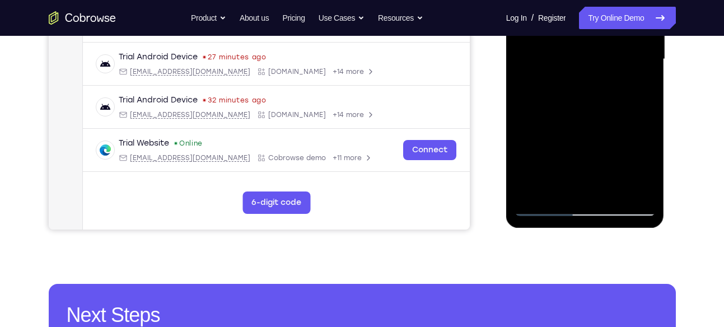
click at [647, 185] on div at bounding box center [585, 60] width 141 height 314
drag, startPoint x: 596, startPoint y: 164, endPoint x: 572, endPoint y: 45, distance: 121.8
click at [572, 45] on div at bounding box center [585, 60] width 141 height 314
drag, startPoint x: 579, startPoint y: 137, endPoint x: 563, endPoint y: -3, distance: 141.0
click at [563, 0] on div at bounding box center [585, 60] width 141 height 314
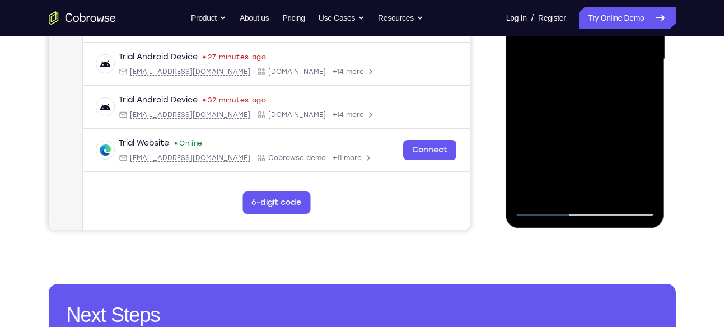
drag, startPoint x: 579, startPoint y: 132, endPoint x: 573, endPoint y: 82, distance: 49.7
click at [573, 82] on div at bounding box center [585, 60] width 141 height 314
click at [643, 67] on div at bounding box center [585, 60] width 141 height 314
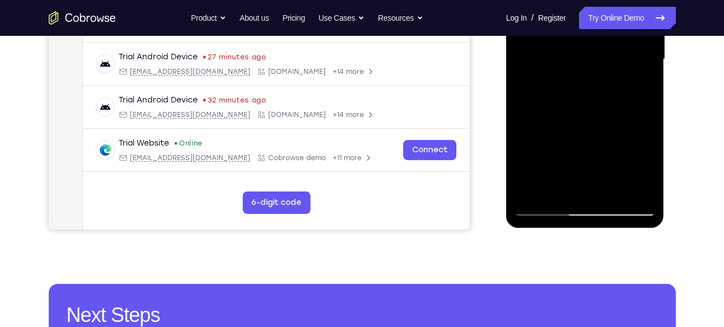
click at [643, 67] on div at bounding box center [585, 60] width 141 height 314
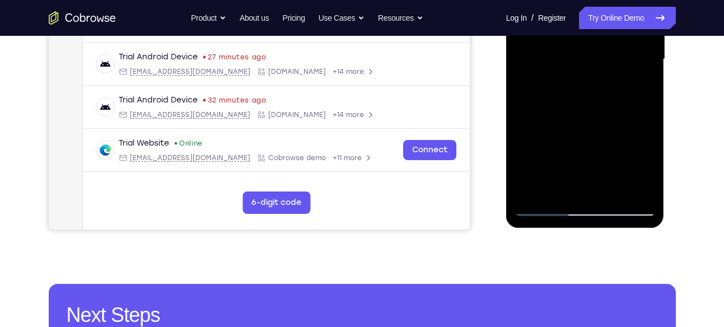
click at [643, 67] on div at bounding box center [585, 60] width 141 height 314
drag, startPoint x: 573, startPoint y: 130, endPoint x: 573, endPoint y: 95, distance: 35.3
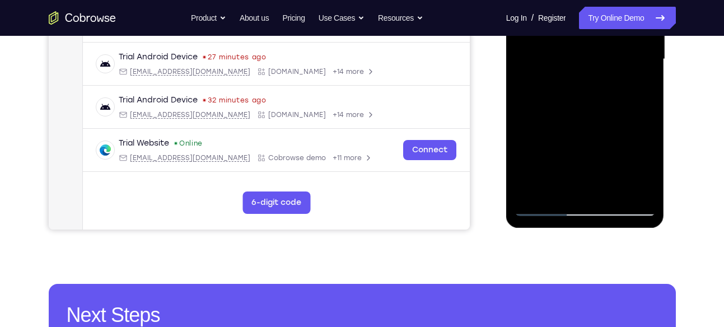
click at [573, 95] on div at bounding box center [585, 60] width 141 height 314
click at [524, 138] on div at bounding box center [585, 60] width 141 height 314
drag, startPoint x: 565, startPoint y: 152, endPoint x: 559, endPoint y: 66, distance: 86.4
click at [559, 66] on div at bounding box center [585, 60] width 141 height 314
drag, startPoint x: 555, startPoint y: 162, endPoint x: 553, endPoint y: 77, distance: 85.7
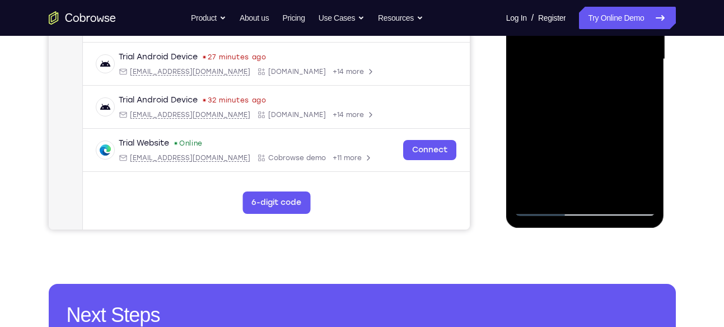
click at [553, 77] on div at bounding box center [585, 60] width 141 height 314
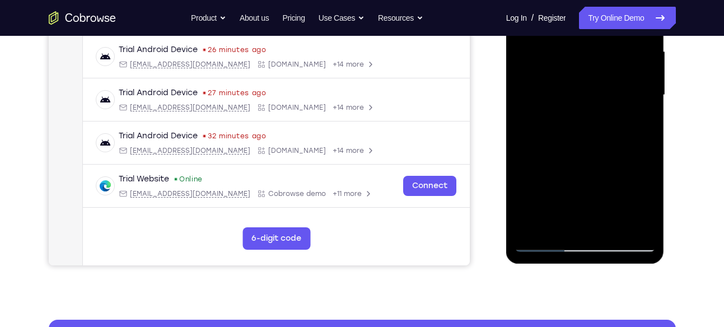
scroll to position [254, 0]
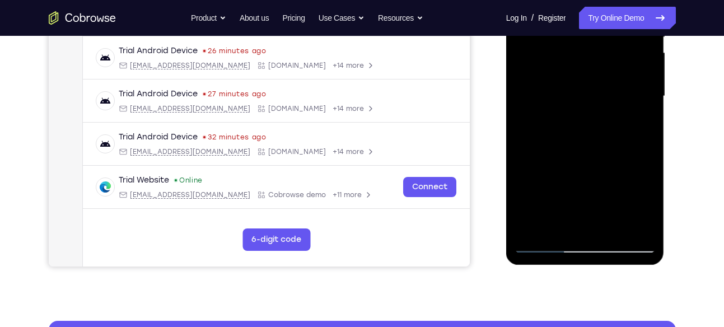
drag, startPoint x: 557, startPoint y: 138, endPoint x: 549, endPoint y: 46, distance: 92.2
click at [549, 46] on div at bounding box center [585, 97] width 141 height 314
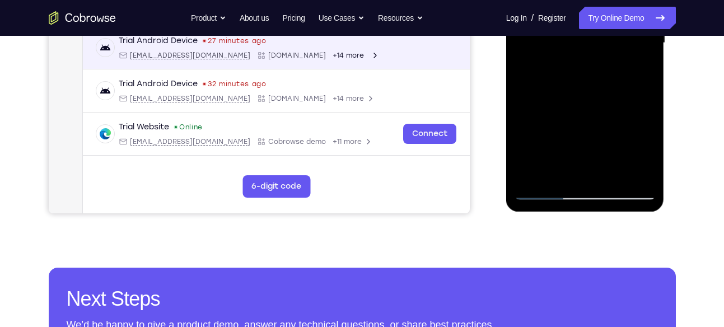
scroll to position [308, 0]
